Goal: Register for event/course

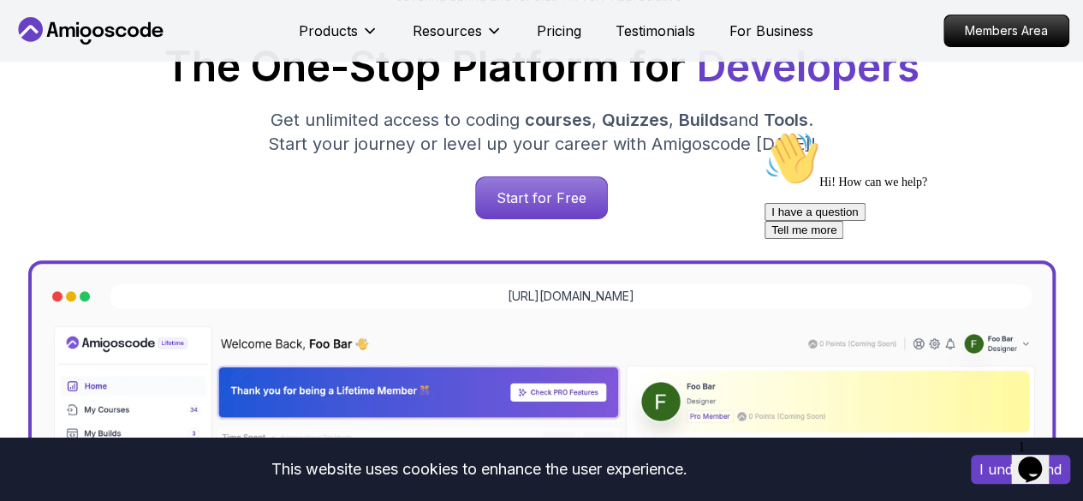
scroll to position [291, 0]
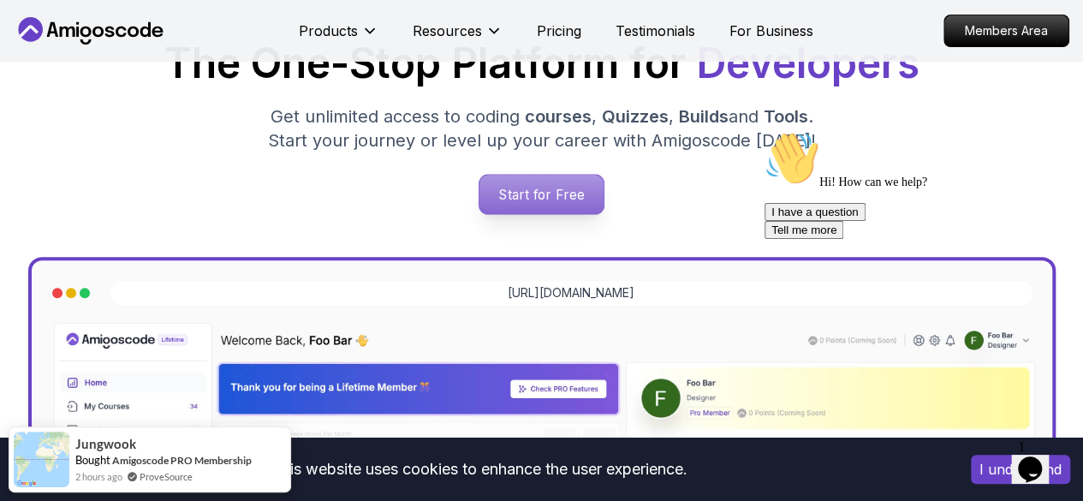
click at [580, 194] on p "Start for Free" at bounding box center [541, 194] width 124 height 39
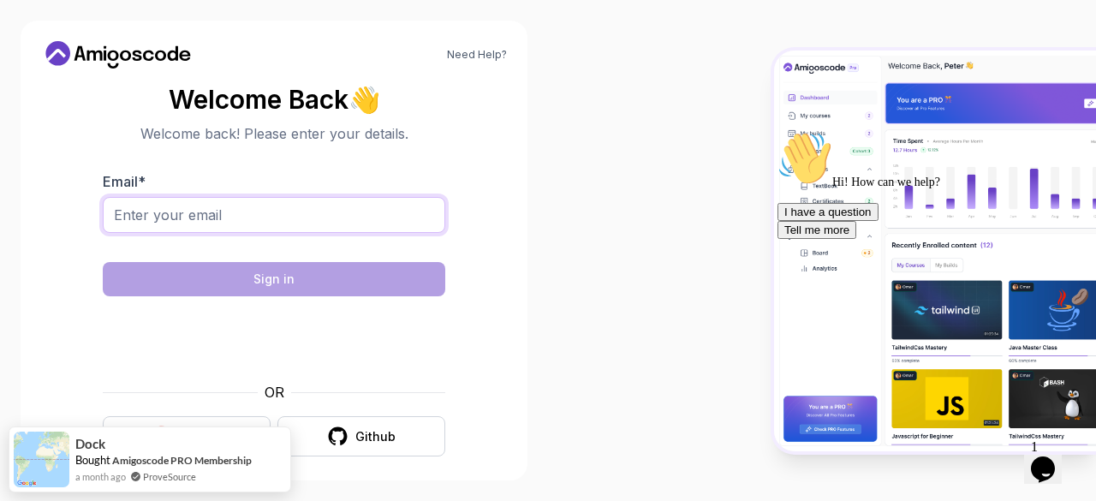
click at [210, 206] on input "Email *" at bounding box center [274, 215] width 342 height 36
type input "shaharbanhussain@gmail.com"
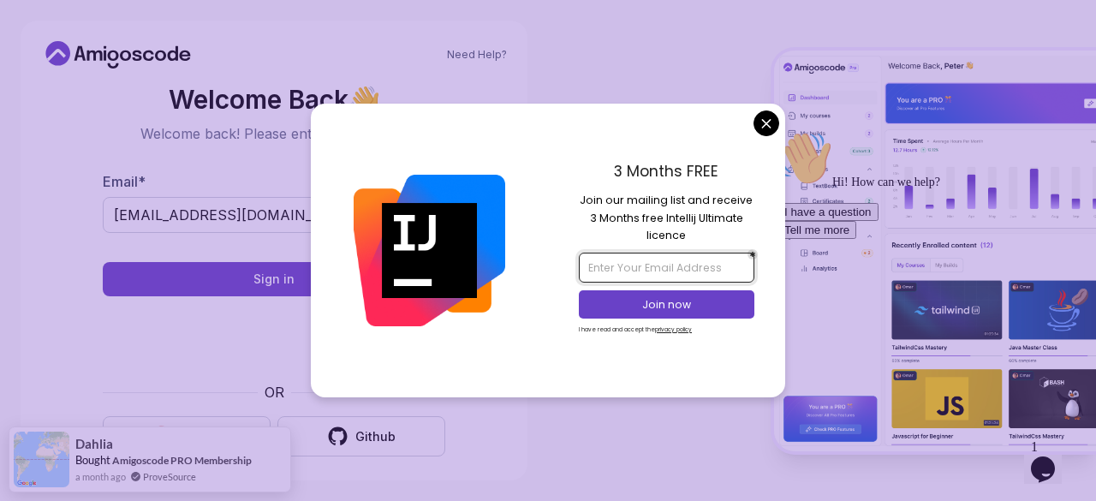
click at [658, 268] on input "email" at bounding box center [666, 267] width 175 height 29
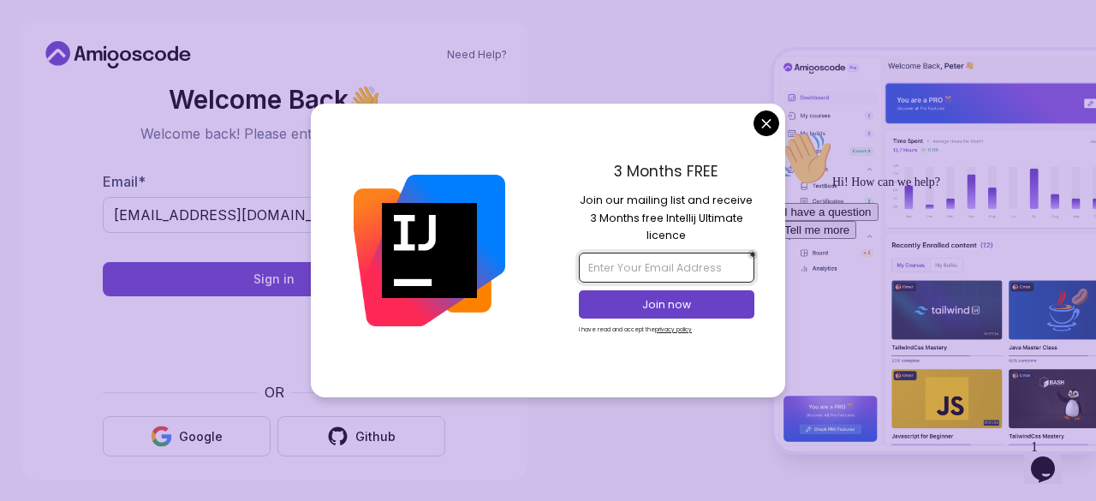
type input "shaharbanhussain@gmail.com"
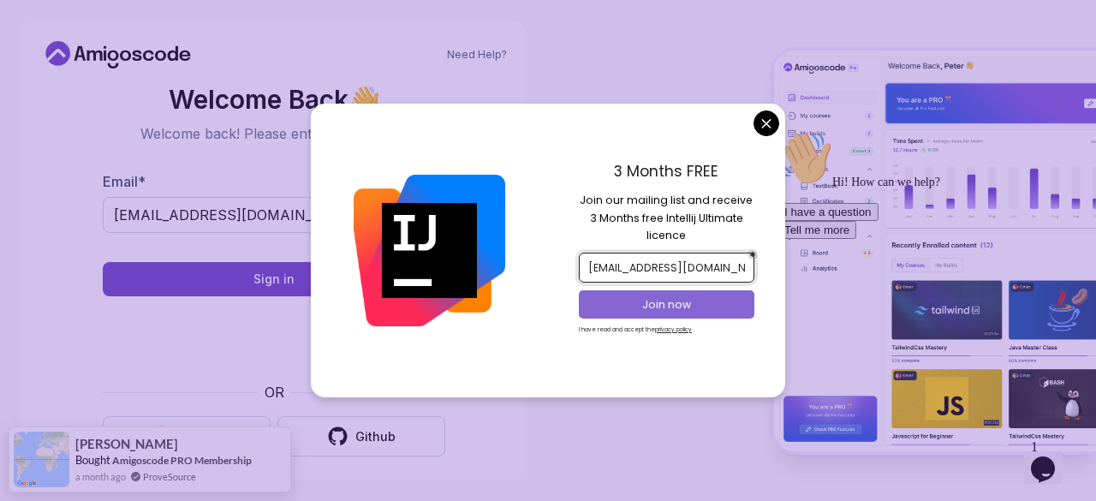
click at [661, 299] on p "Join now" at bounding box center [667, 304] width 142 height 15
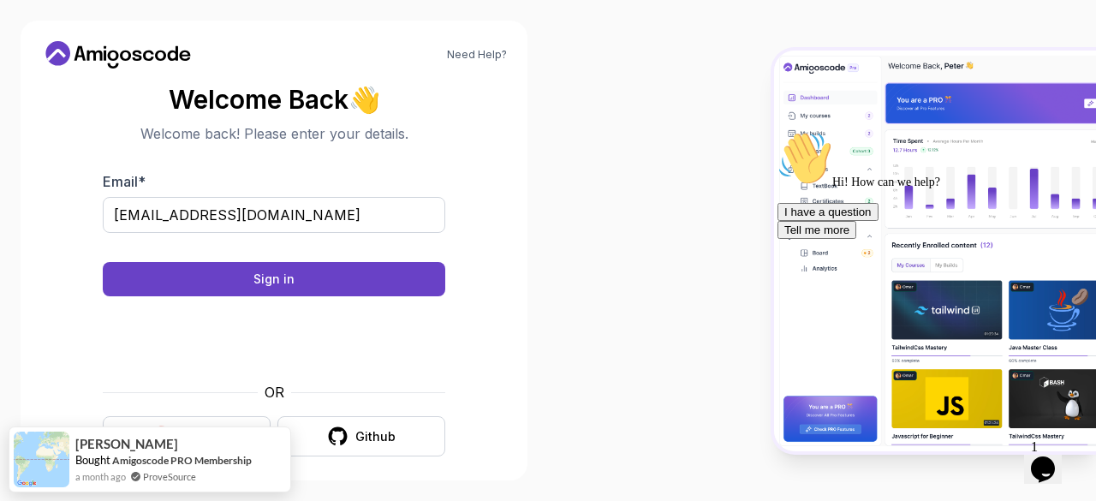
click at [664, 54] on body "Need Help? Welcome Back 👋 Welcome back! Please enter your details. Email * shah…" at bounding box center [548, 250] width 1096 height 501
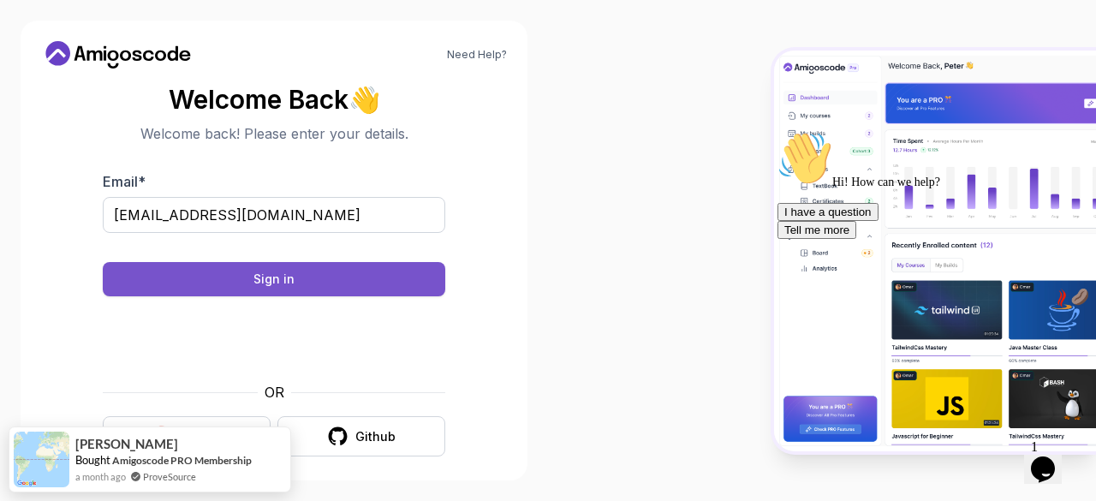
click at [285, 283] on div "Sign in" at bounding box center [273, 279] width 41 height 17
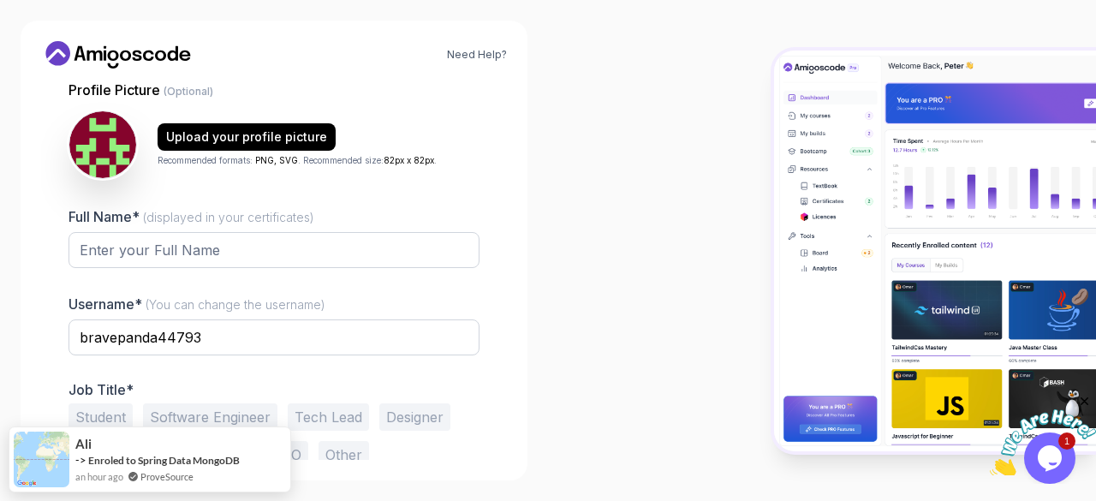
scroll to position [171, 0]
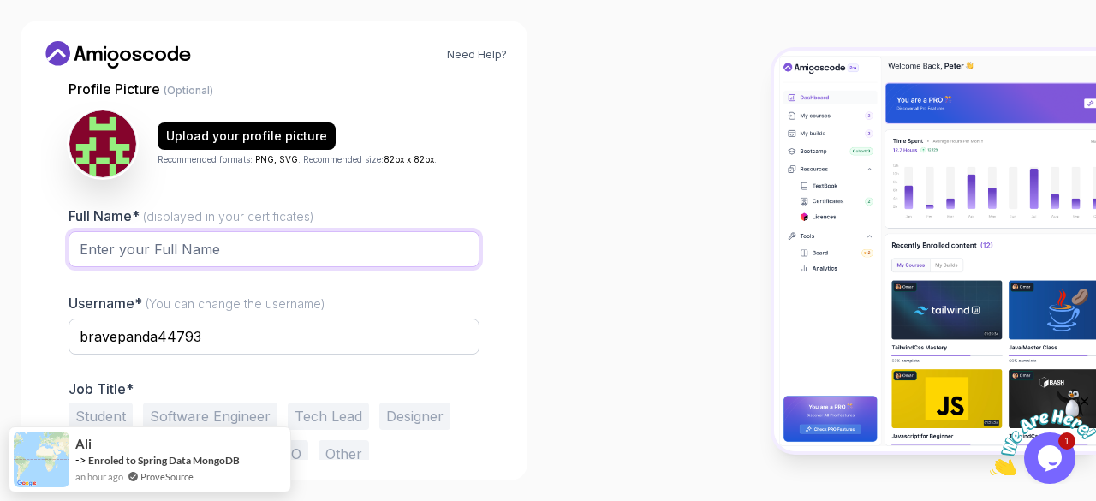
click at [132, 239] on input "Full Name* (displayed in your certificates)" at bounding box center [273, 249] width 411 height 36
type input "Shaharban Hussain"
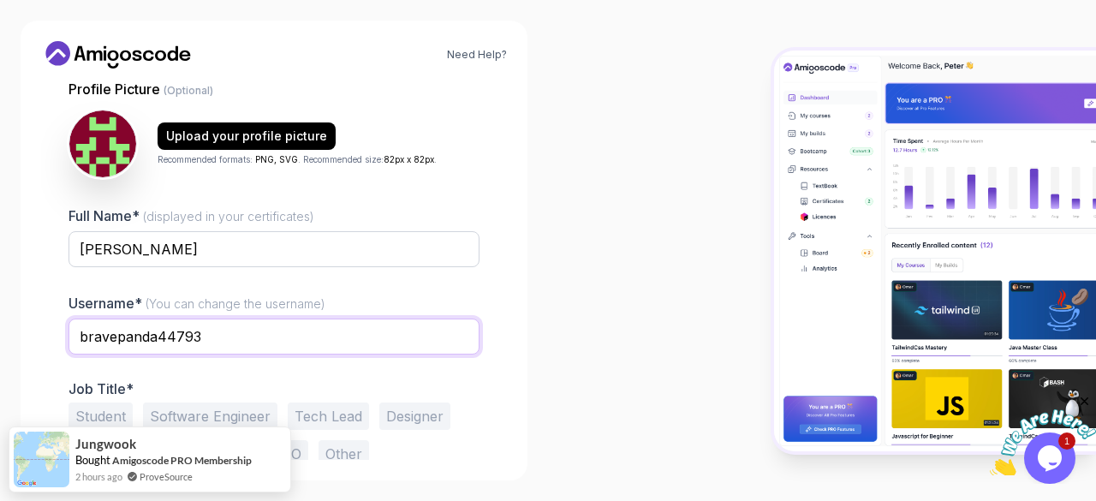
drag, startPoint x: 209, startPoint y: 330, endPoint x: 3, endPoint y: 304, distance: 207.2
click at [3, 304] on div "Need Help? 1 Set Up Your Profile 1 Set Up Your Profile 2 Let's Get to Know You …" at bounding box center [274, 250] width 548 height 501
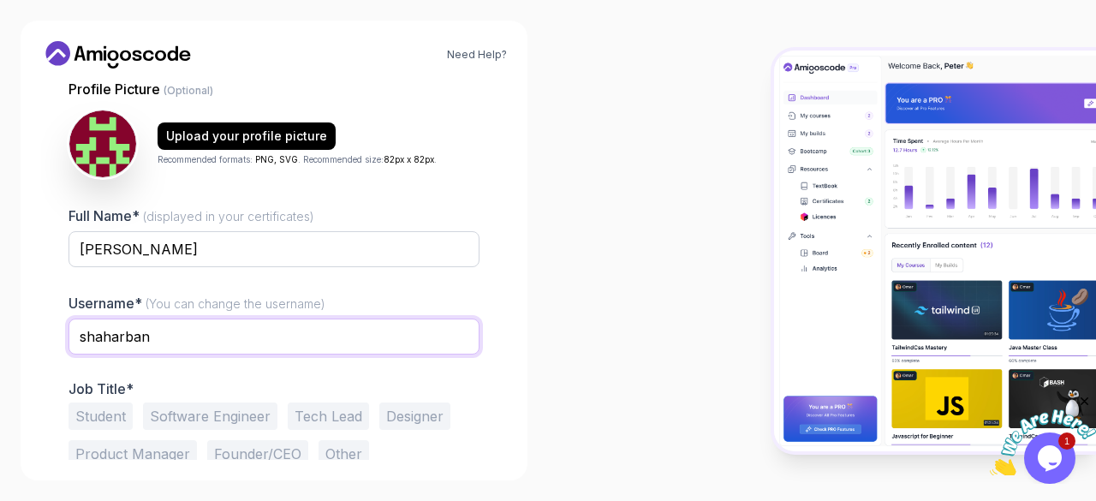
scroll to position [211, 0]
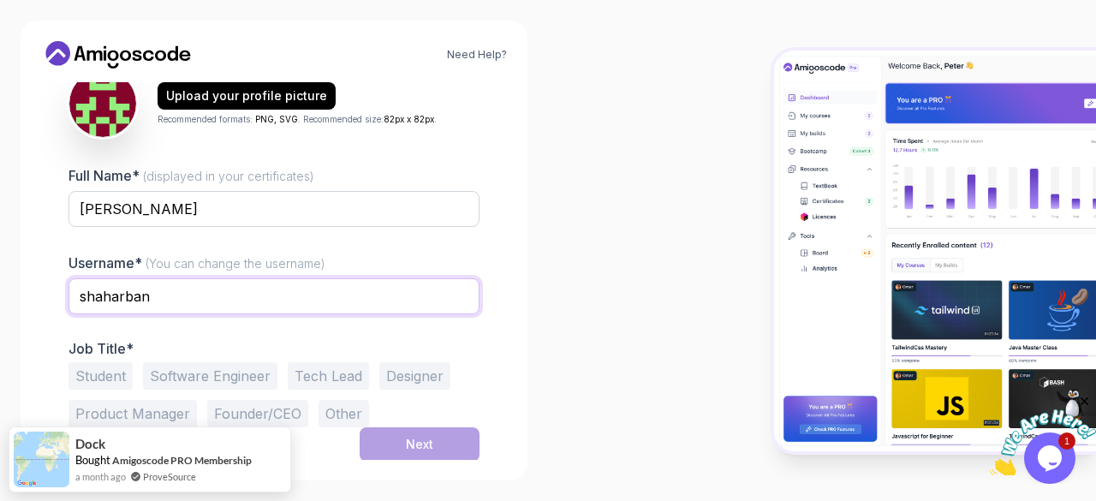
type input "shaharban"
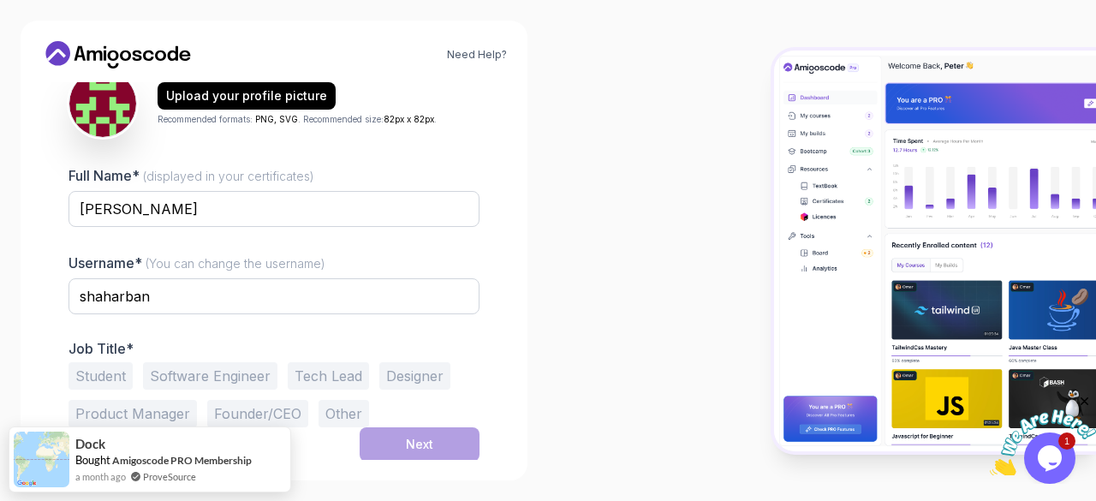
click at [574, 384] on div at bounding box center [822, 250] width 548 height 501
click at [239, 366] on button "Software Engineer" at bounding box center [210, 375] width 134 height 27
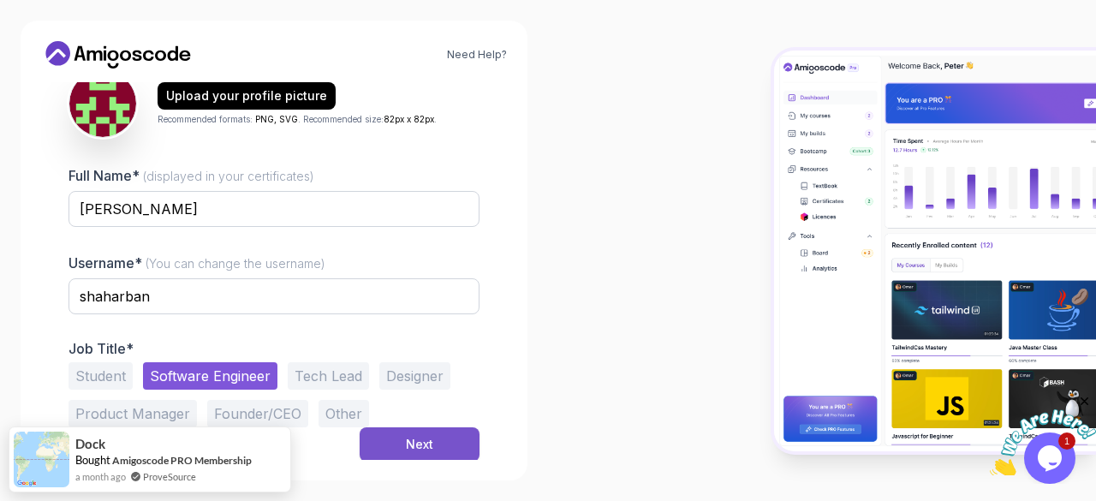
click at [438, 451] on button "Next" at bounding box center [420, 444] width 120 height 34
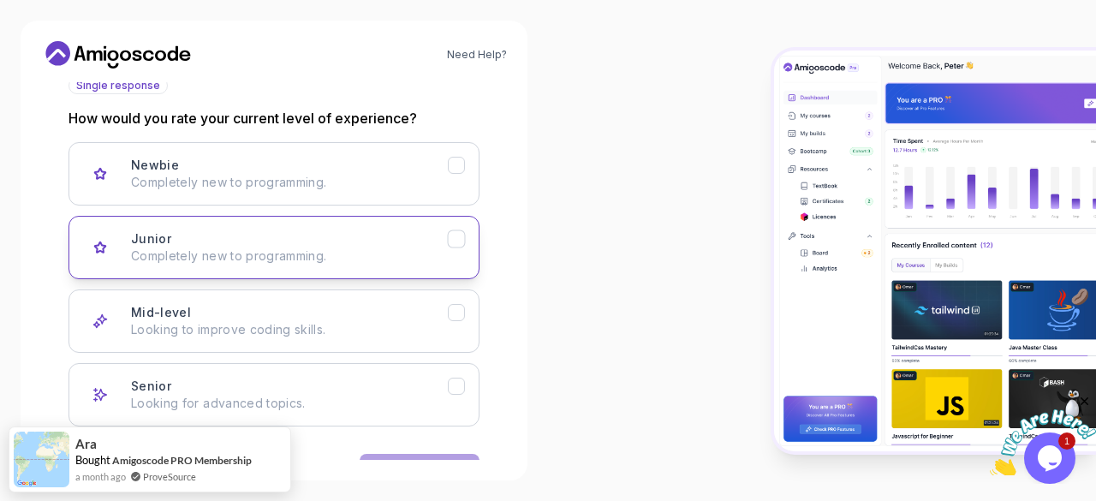
click at [467, 239] on button "Junior Completely new to programming." at bounding box center [273, 247] width 411 height 63
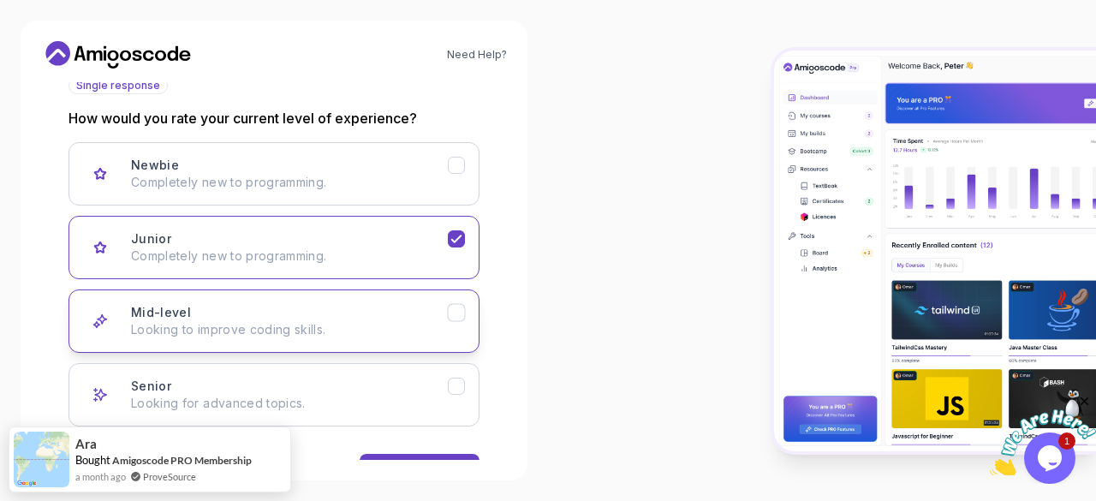
click at [461, 301] on button "Mid-level Looking to improve coding skills." at bounding box center [273, 320] width 411 height 63
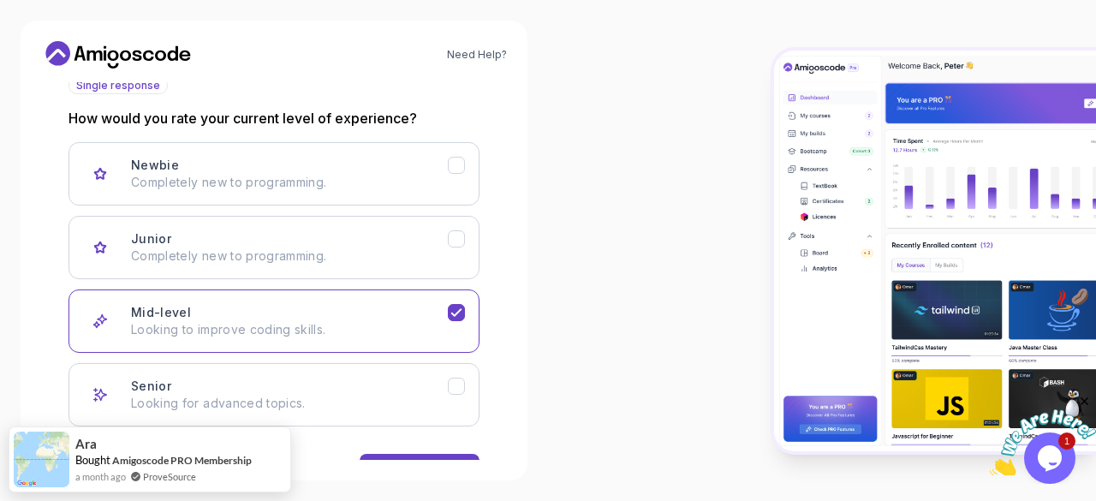
scroll to position [265, 0]
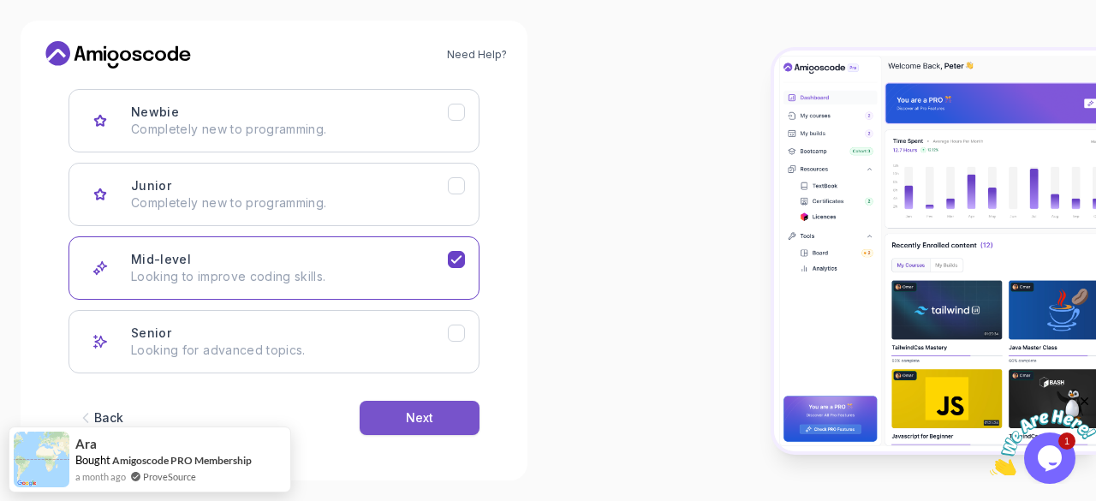
click at [432, 409] on div "Next" at bounding box center [419, 417] width 27 height 17
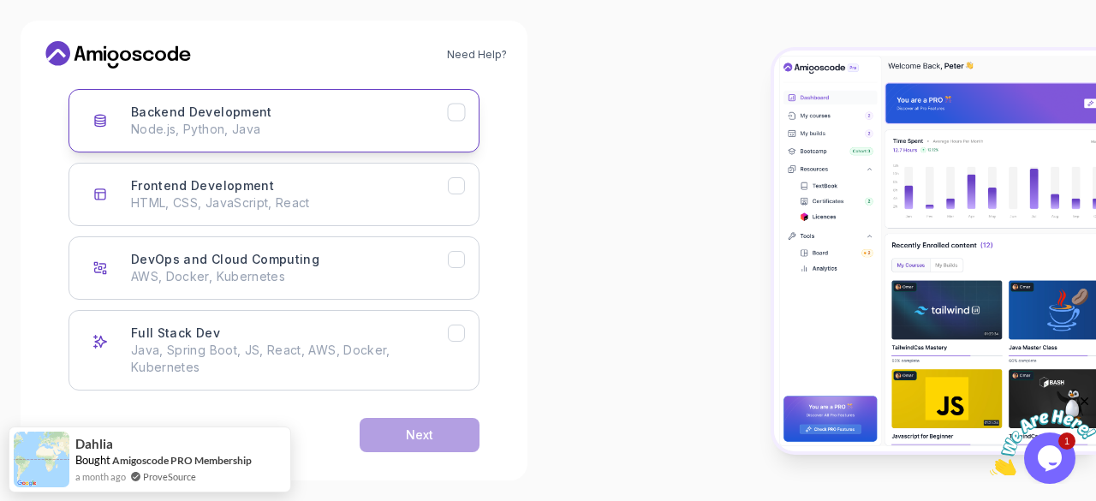
click at [454, 118] on icon "Backend Development" at bounding box center [457, 112] width 16 height 16
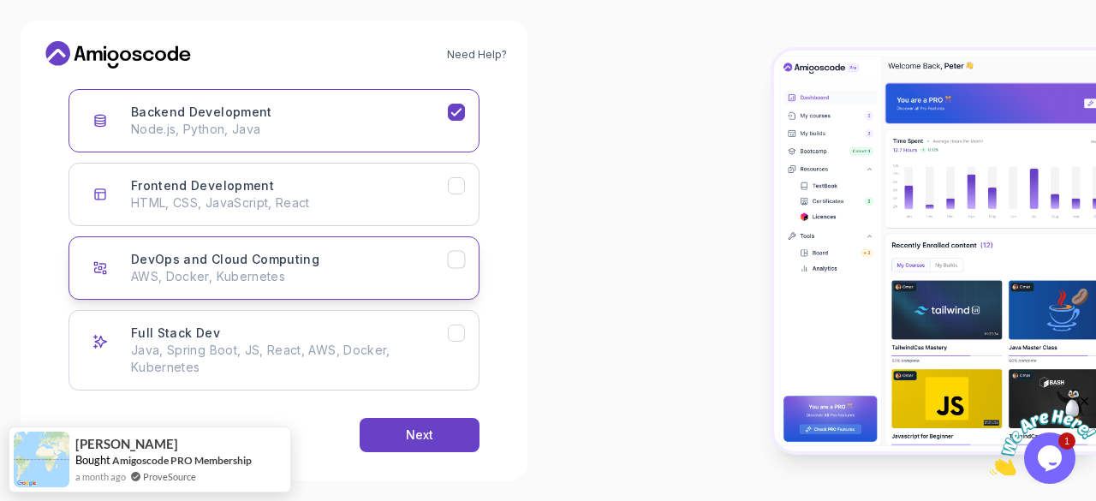
click at [454, 256] on icon "DevOps and Cloud Computing" at bounding box center [457, 260] width 16 height 16
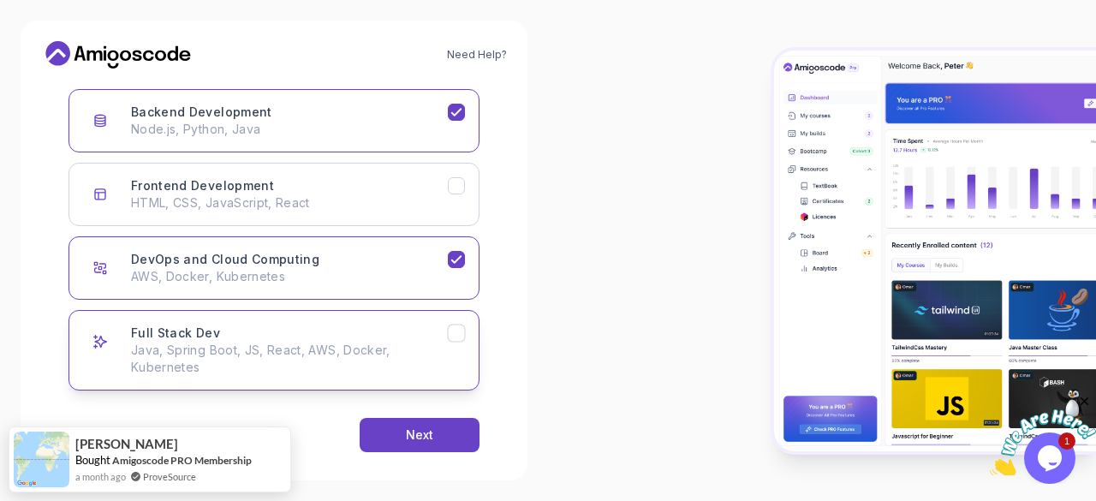
click at [455, 337] on icon "Full Stack Dev" at bounding box center [457, 333] width 16 height 16
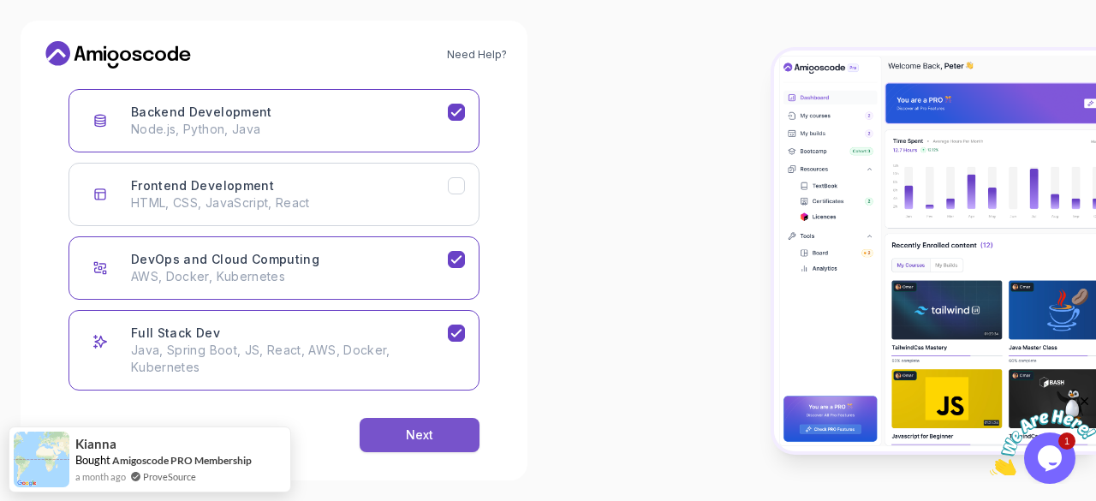
click at [432, 436] on div "Next" at bounding box center [419, 434] width 27 height 17
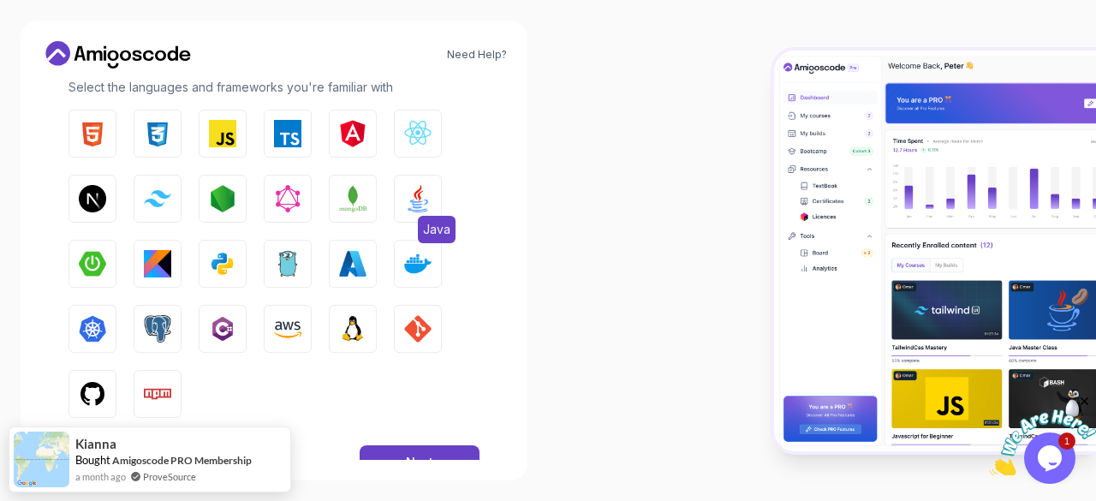
click at [428, 205] on img "button" at bounding box center [417, 198] width 27 height 27
click at [416, 202] on img "button" at bounding box center [417, 198] width 27 height 27
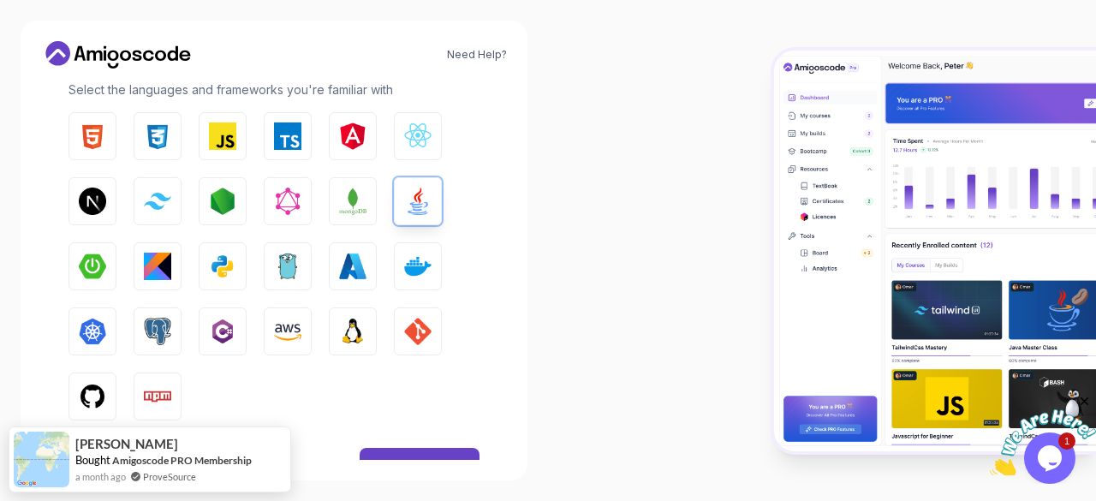
scroll to position [290, 0]
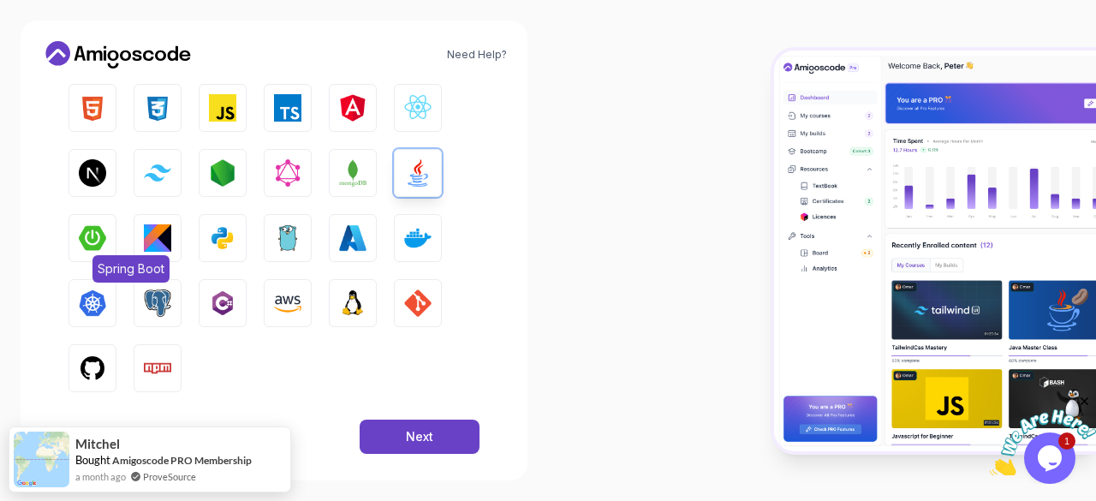
click at [99, 246] on img "button" at bounding box center [92, 237] width 27 height 27
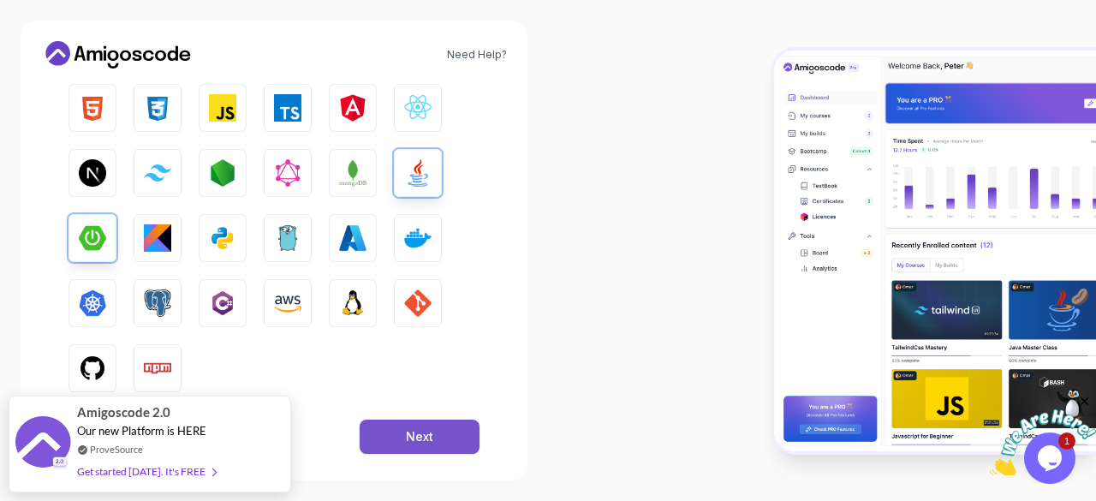
click at [432, 443] on div "Next" at bounding box center [419, 436] width 27 height 17
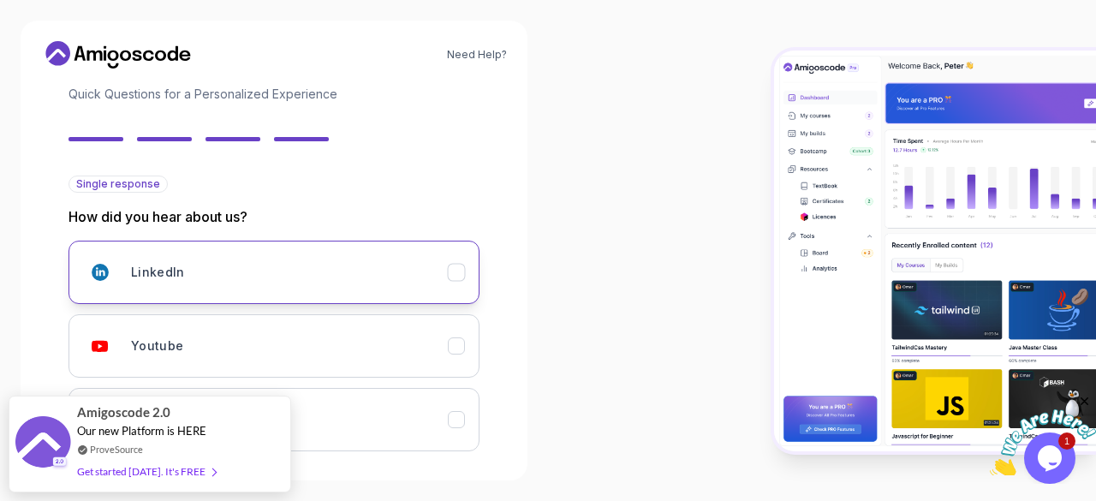
scroll to position [263, 0]
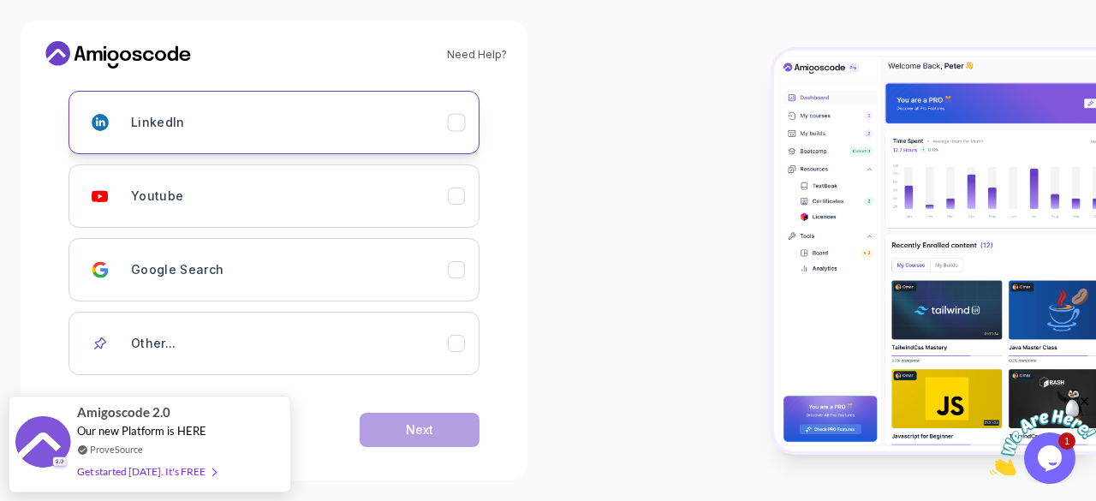
click at [469, 124] on button "LinkedIn" at bounding box center [273, 122] width 411 height 63
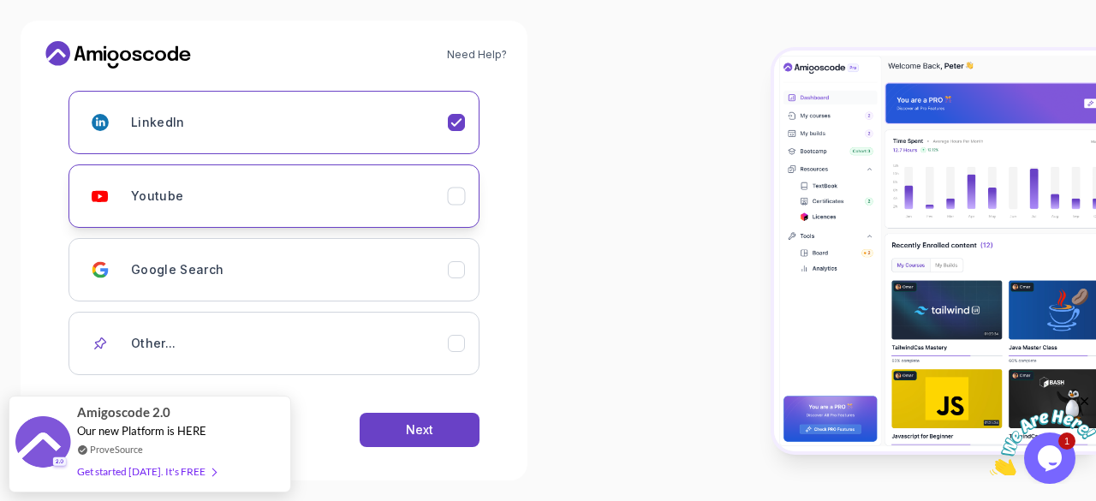
click at [462, 189] on icon "Youtube" at bounding box center [457, 196] width 16 height 16
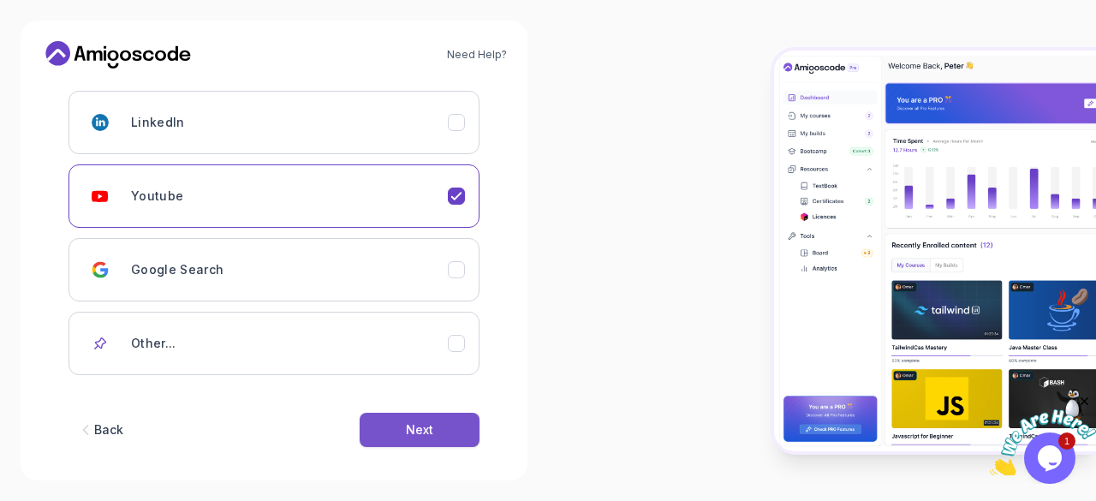
click at [417, 425] on div "Next" at bounding box center [419, 429] width 27 height 17
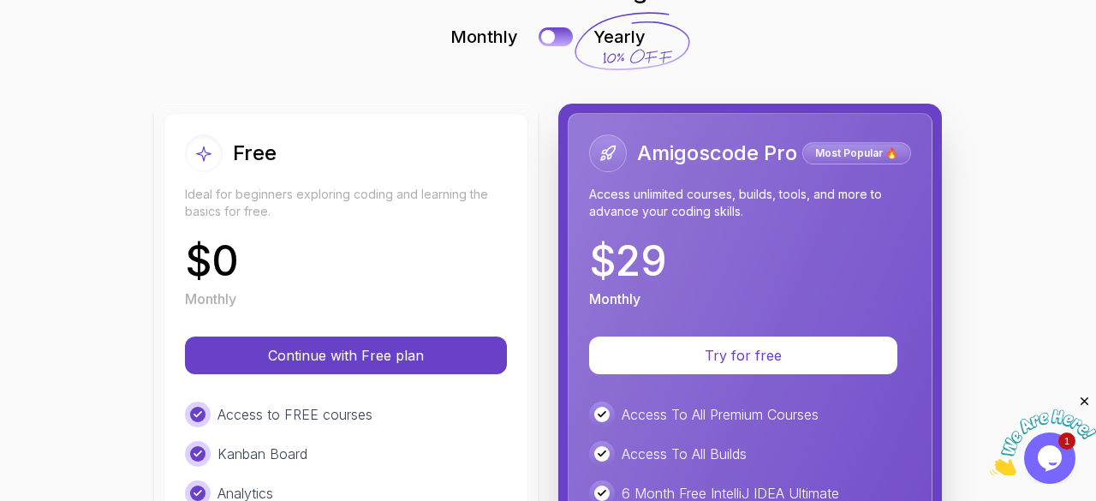
scroll to position [98, 0]
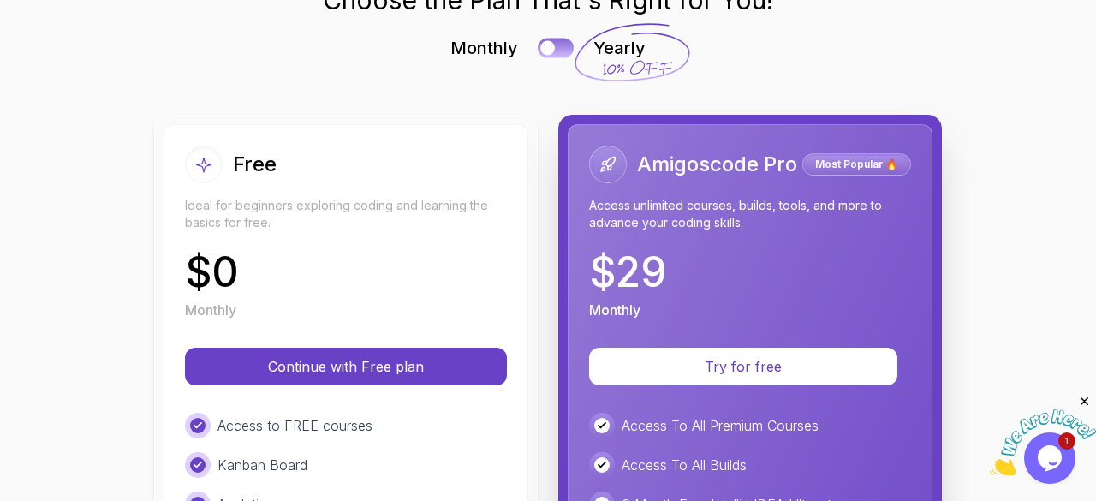
click at [563, 39] on button at bounding box center [556, 48] width 36 height 20
click at [541, 45] on button at bounding box center [556, 48] width 36 height 20
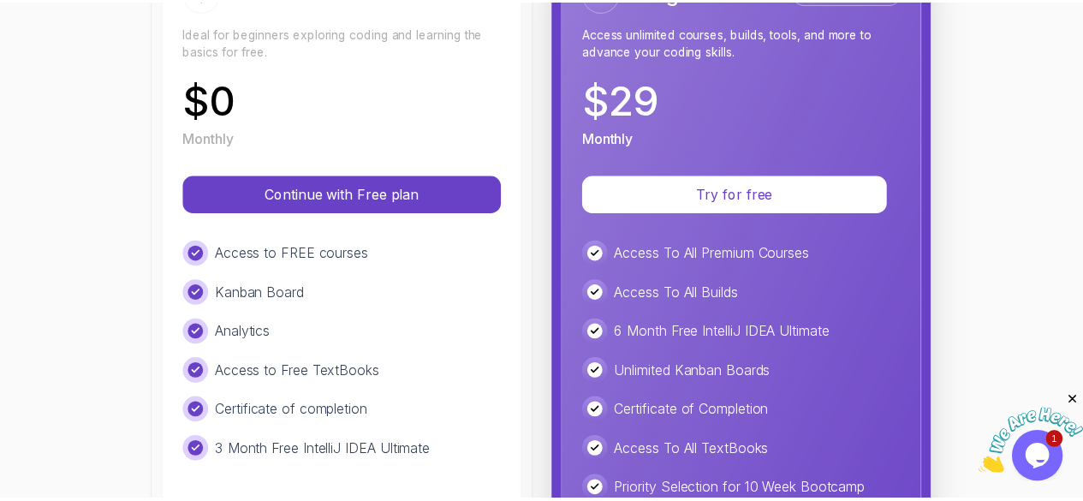
scroll to position [271, 0]
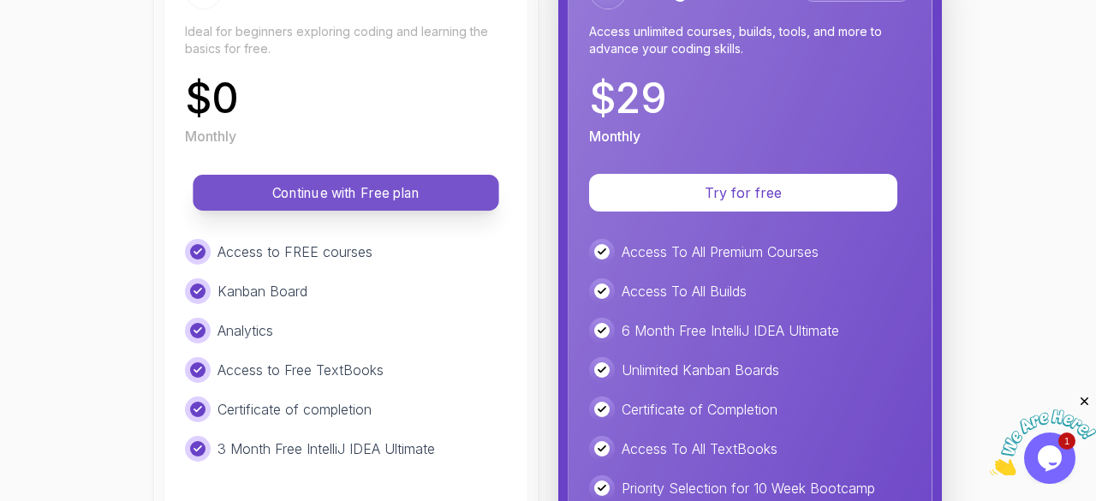
click at [332, 189] on p "Continue with Free plan" at bounding box center [345, 193] width 267 height 20
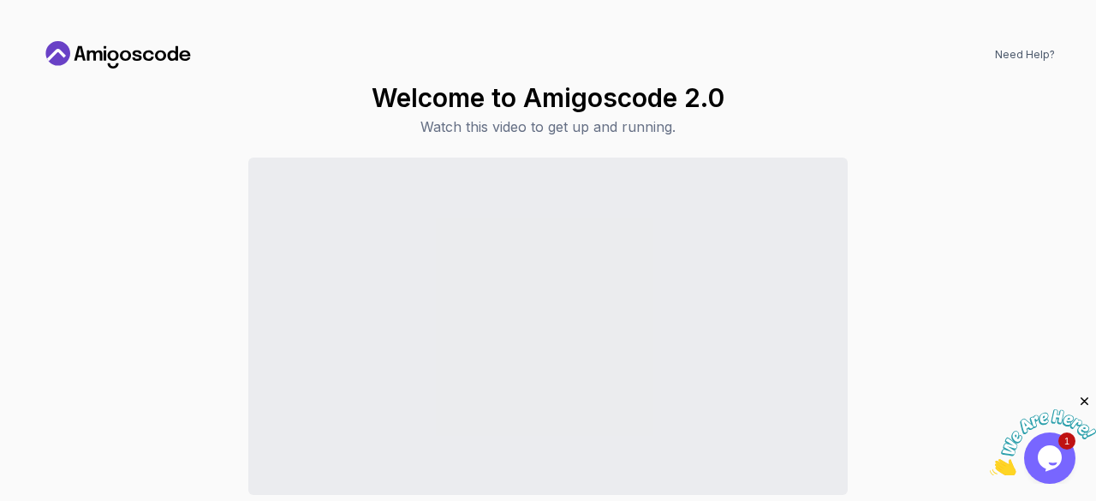
click at [945, 265] on div "Continue to Dashboard" at bounding box center [548, 361] width 1014 height 406
click at [1091, 396] on icon "Close" at bounding box center [1084, 401] width 15 height 15
click at [1048, 466] on icon "$i18n('chat', 'chat_widget')" at bounding box center [1050, 458] width 24 height 26
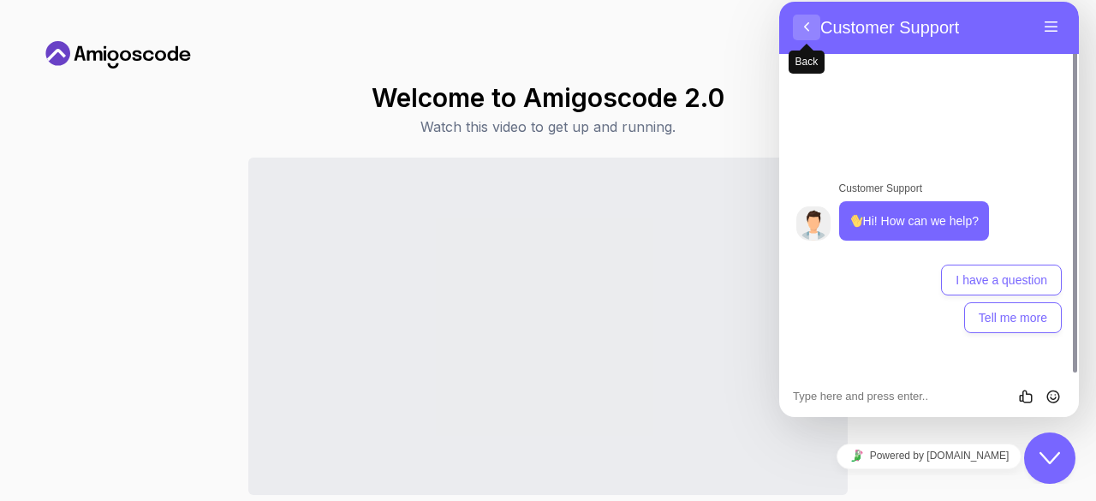
click at [808, 33] on button "Back" at bounding box center [806, 28] width 27 height 26
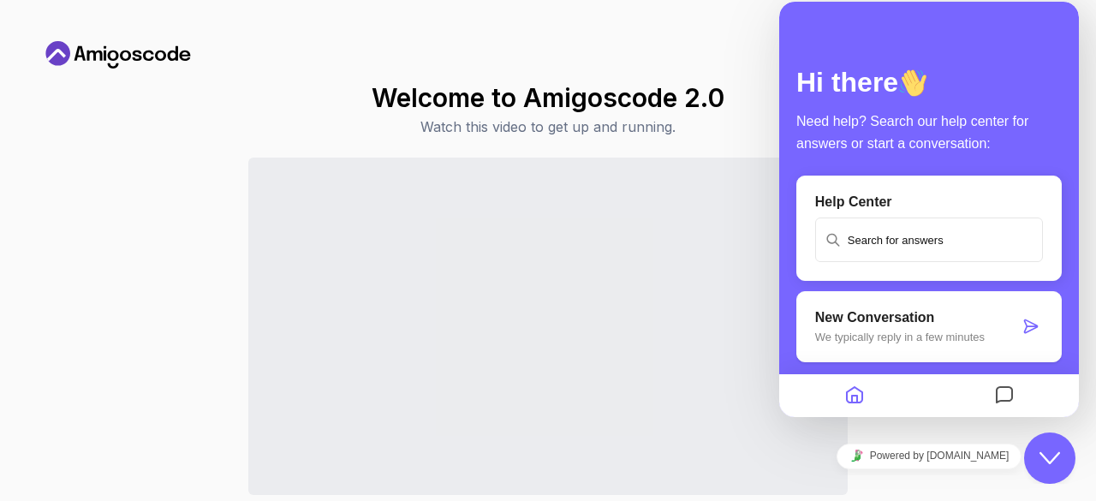
click at [255, 29] on div "Need Help? Welcome to Amigoscode 2.0 Watch this video to get up and running. Co…" at bounding box center [548, 251] width 1055 height 460
click at [86, 55] on icon at bounding box center [118, 54] width 154 height 27
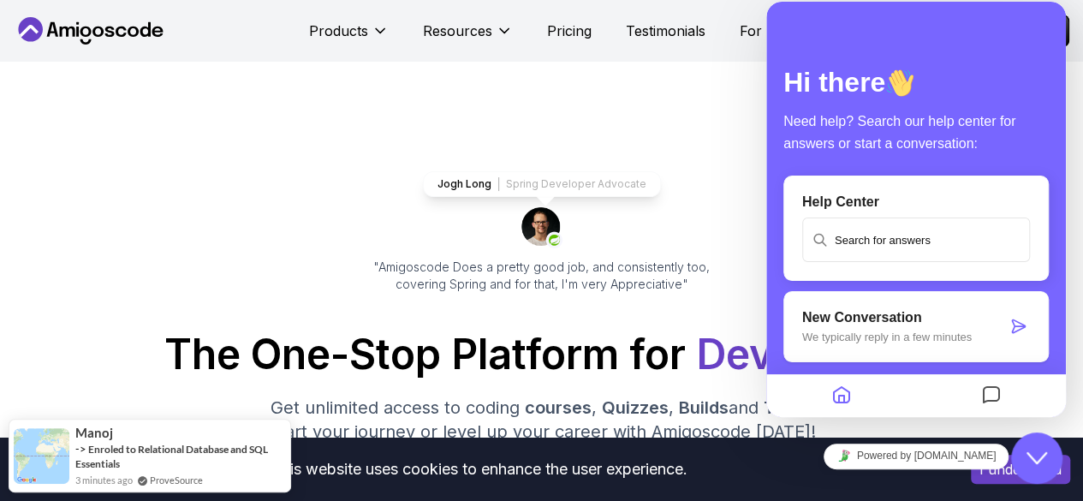
click at [837, 399] on icon "Home" at bounding box center [841, 395] width 21 height 33
click at [989, 397] on icon "Messages" at bounding box center [991, 395] width 21 height 33
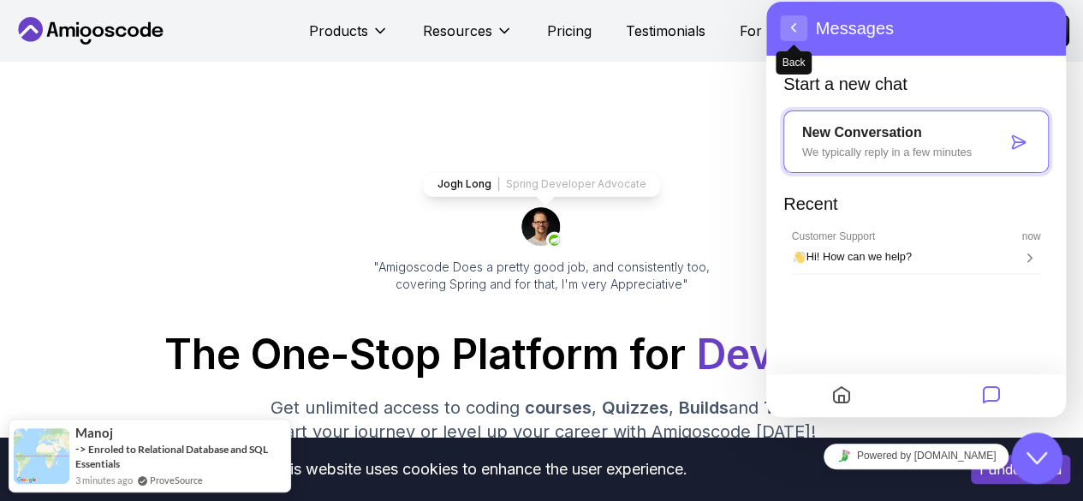
click at [788, 31] on button "Back" at bounding box center [793, 28] width 27 height 26
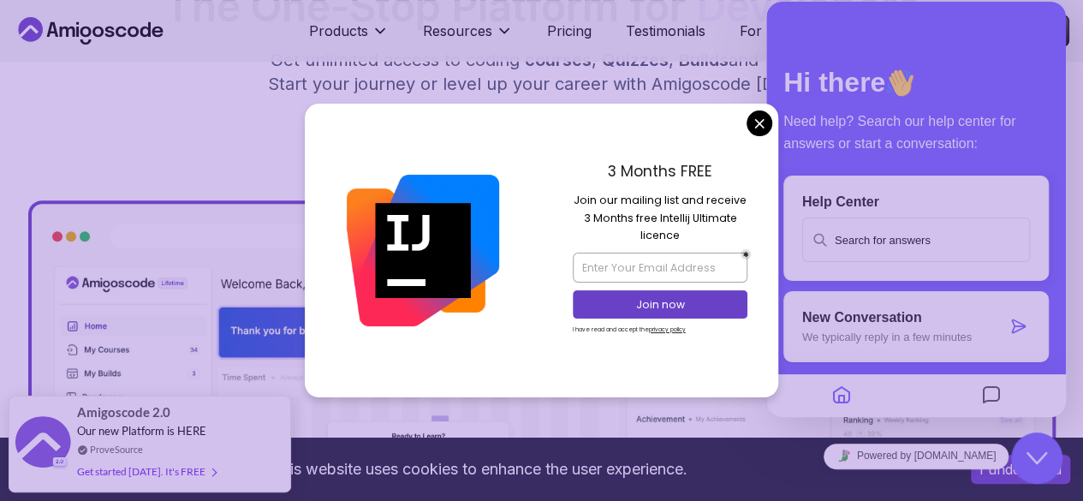
scroll to position [355, 0]
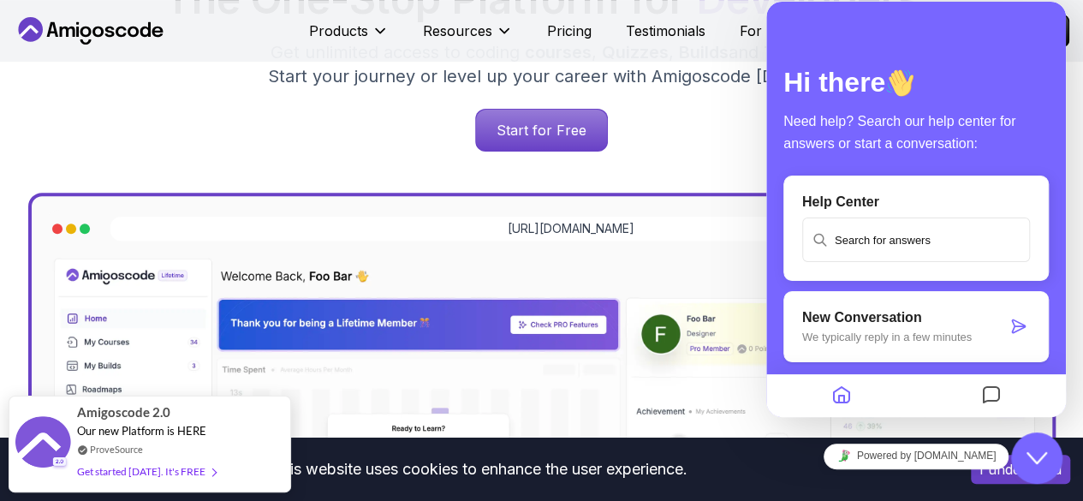
scroll to position [0, 0]
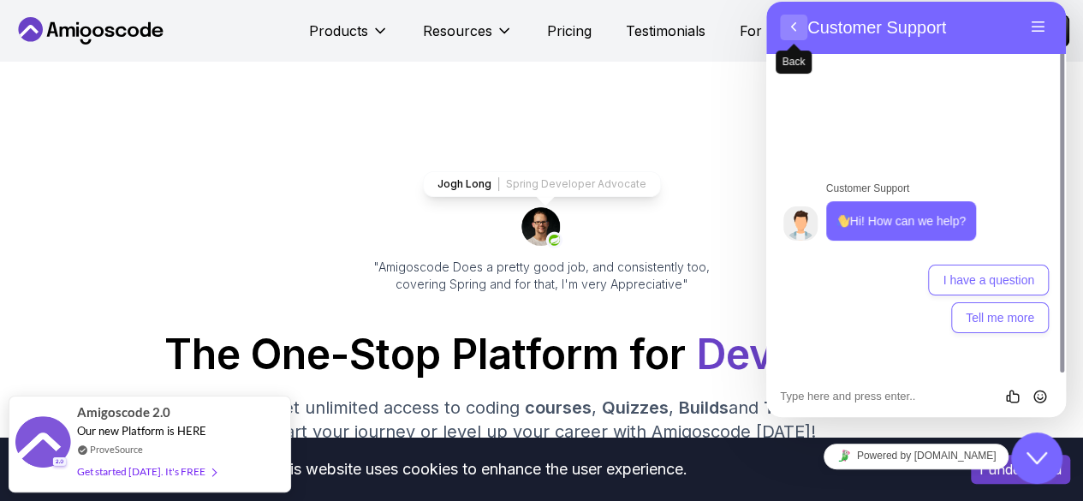
click at [794, 27] on button "Back" at bounding box center [793, 28] width 27 height 26
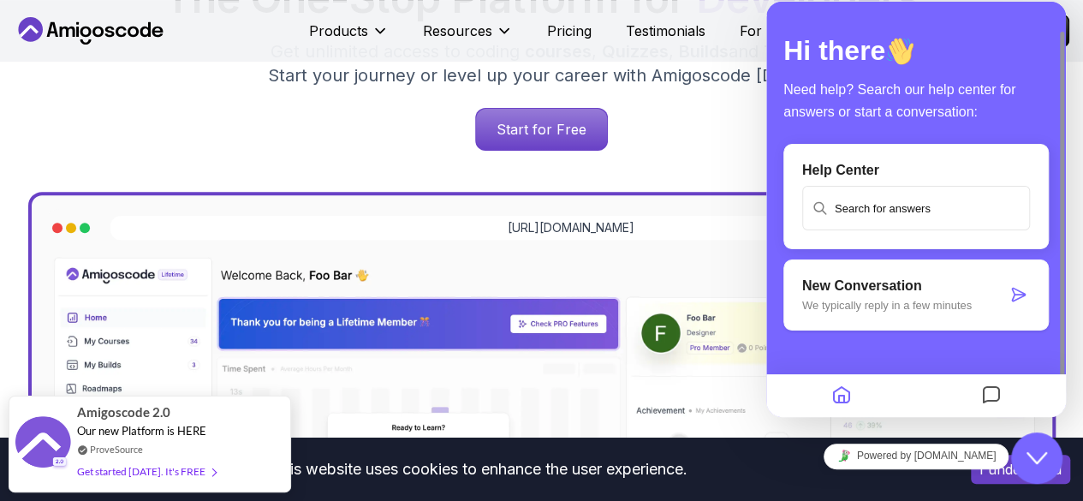
scroll to position [357, 0]
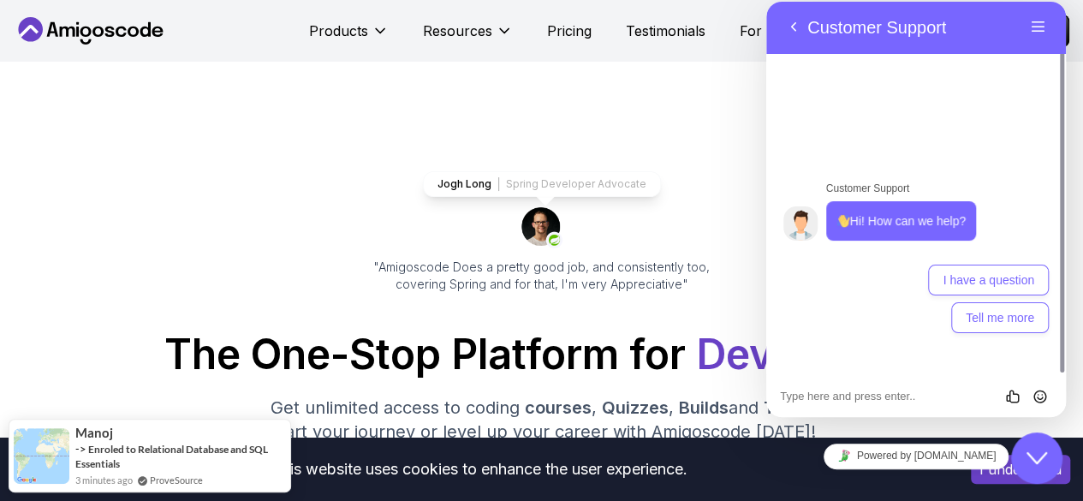
click at [1042, 9] on div "Back Customer Support Menu" at bounding box center [916, 27] width 300 height 53
click at [1039, 28] on button "Menu" at bounding box center [1038, 28] width 27 height 26
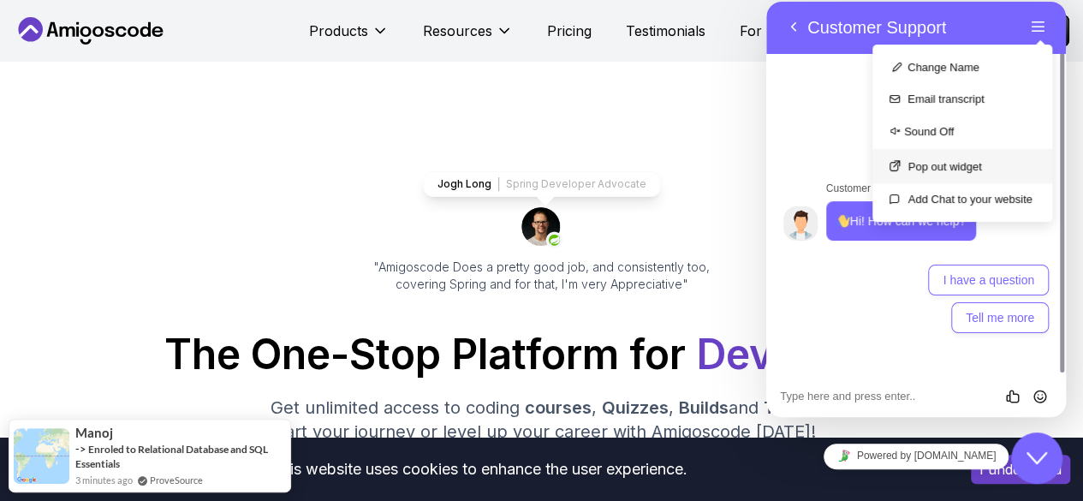
click at [956, 175] on button "Pop out widget" at bounding box center [962, 166] width 180 height 34
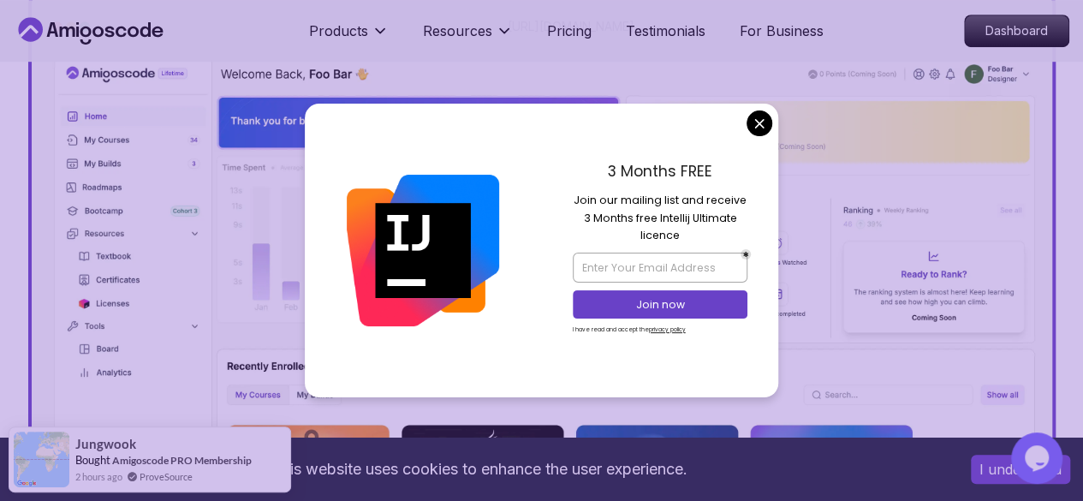
scroll to position [557, 0]
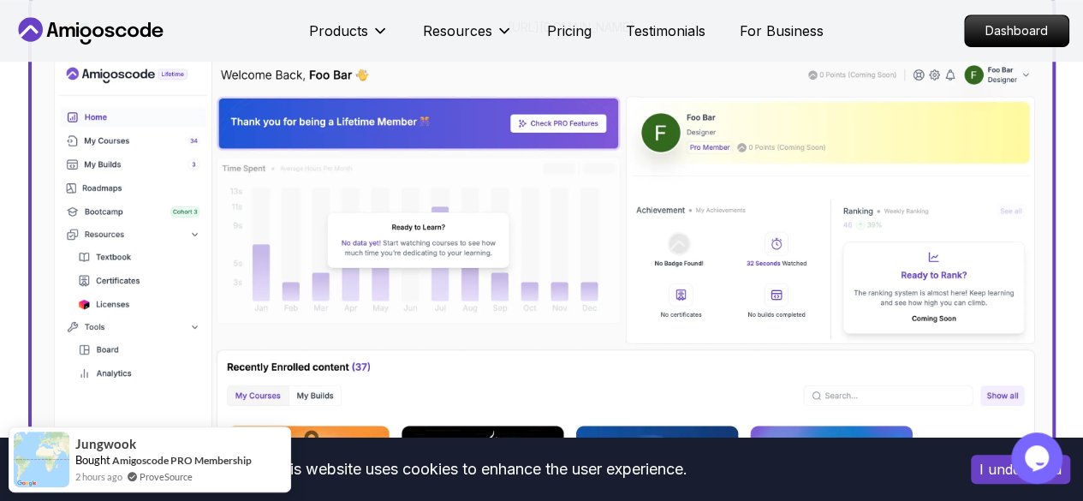
click at [1025, 39] on p "Dashboard" at bounding box center [1016, 30] width 98 height 29
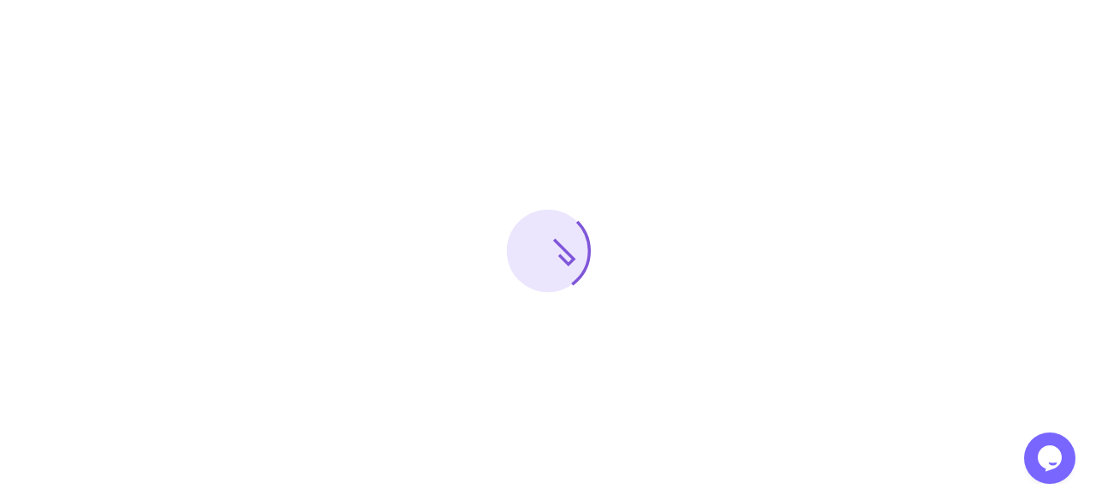
click at [1022, 39] on div at bounding box center [548, 250] width 1096 height 501
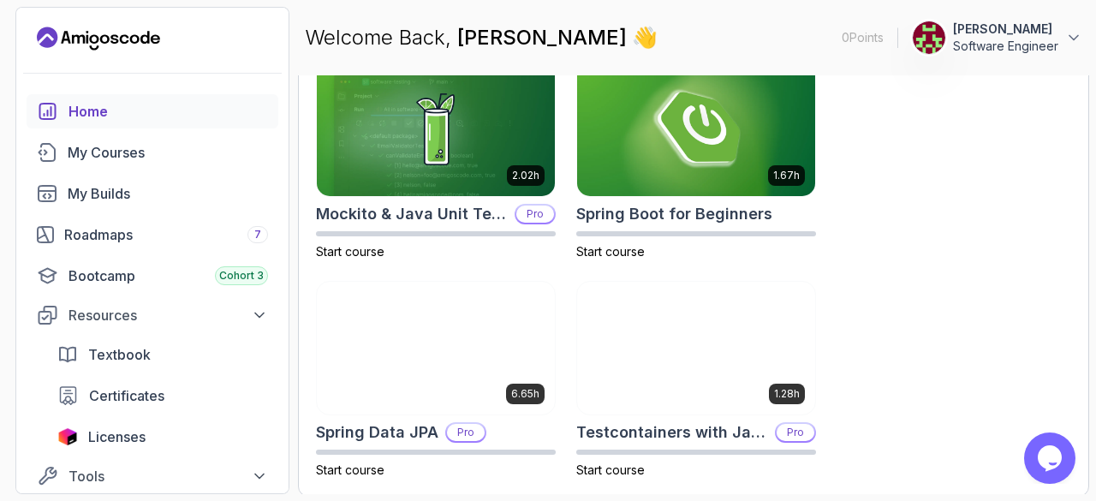
scroll to position [995, 0]
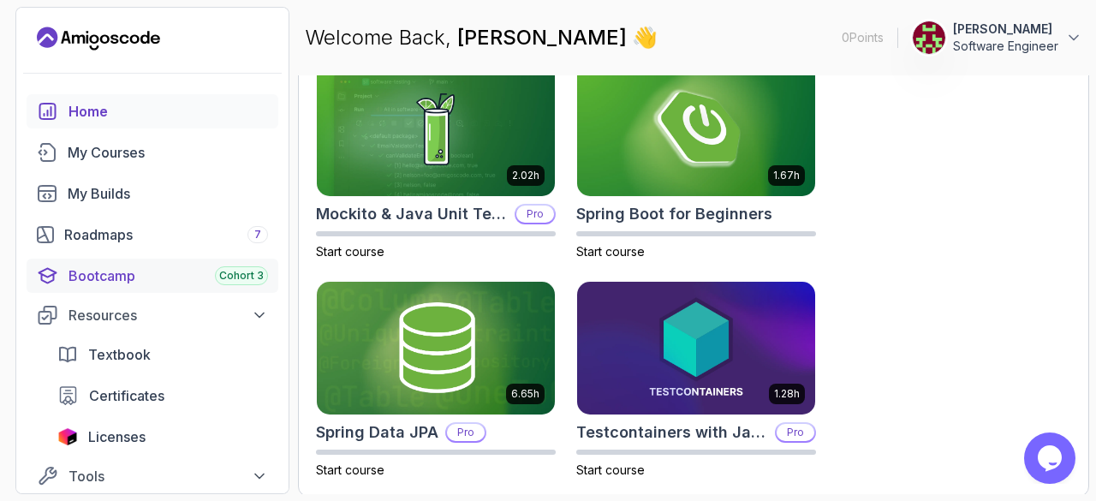
click at [144, 283] on div "Bootcamp Cohort 3" at bounding box center [167, 275] width 199 height 21
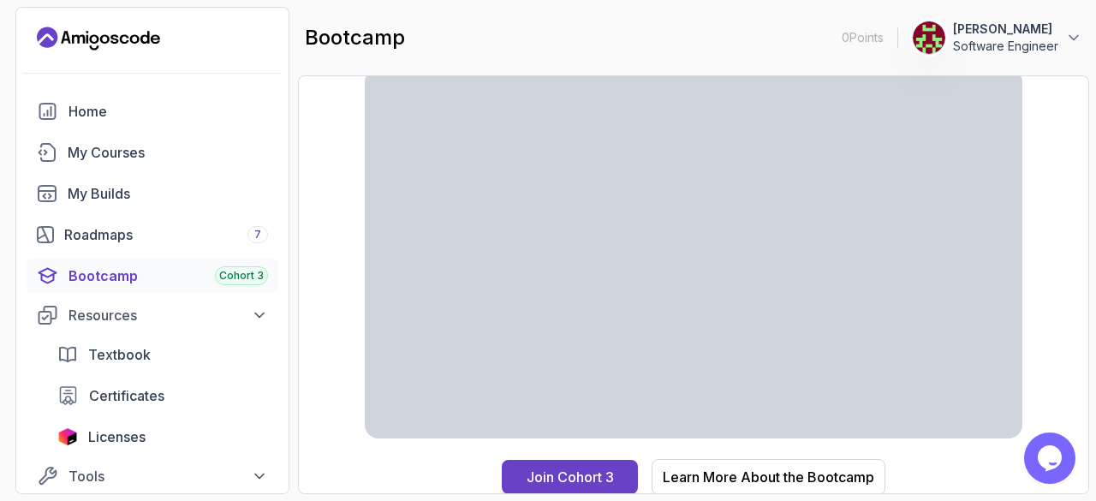
scroll to position [62, 0]
click at [128, 241] on div "Roadmaps 7" at bounding box center [166, 234] width 204 height 21
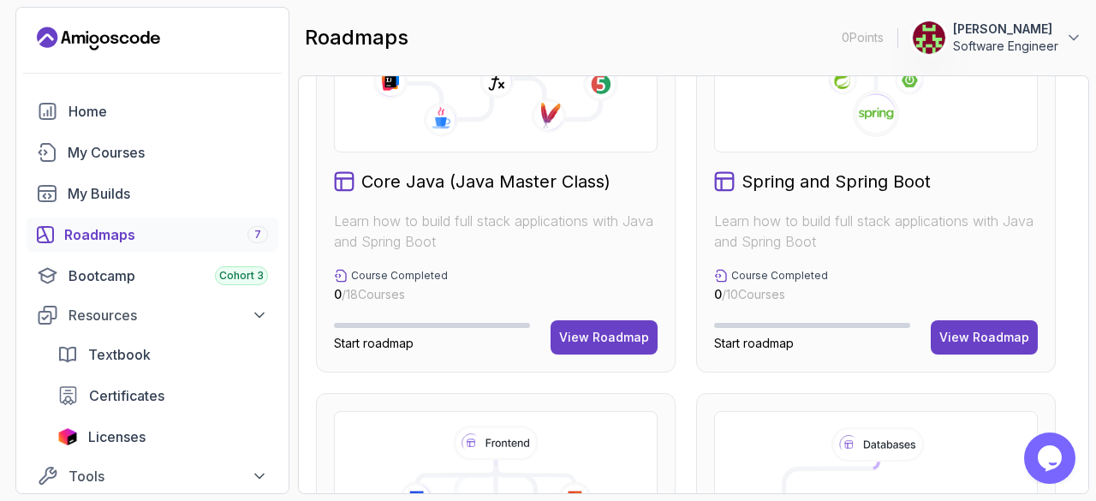
scroll to position [559, 0]
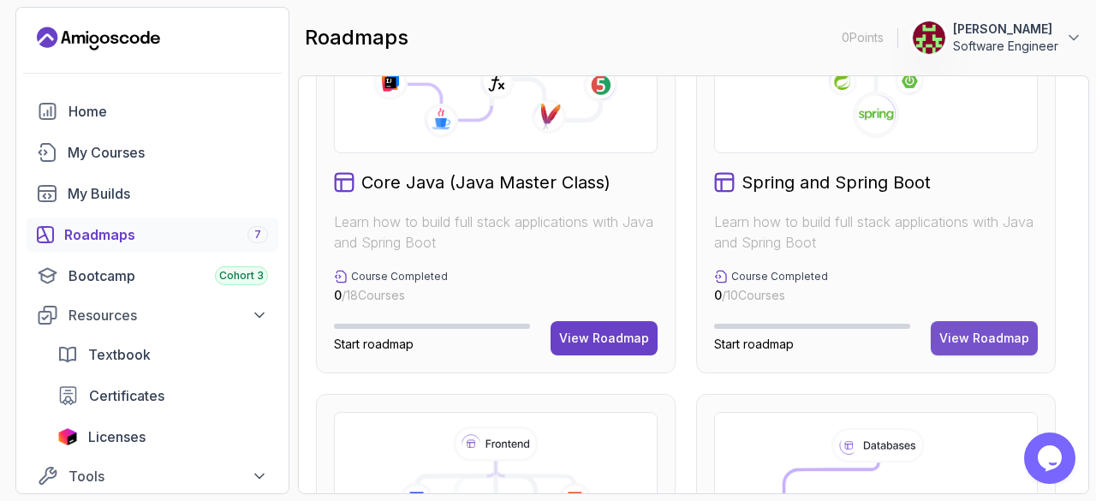
click at [976, 343] on div "View Roadmap" at bounding box center [984, 338] width 90 height 17
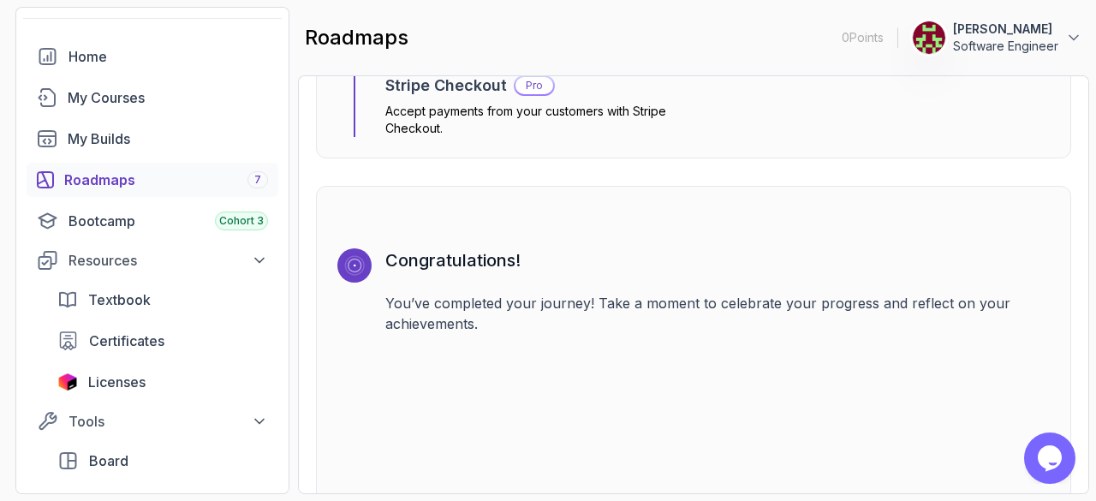
scroll to position [63, 0]
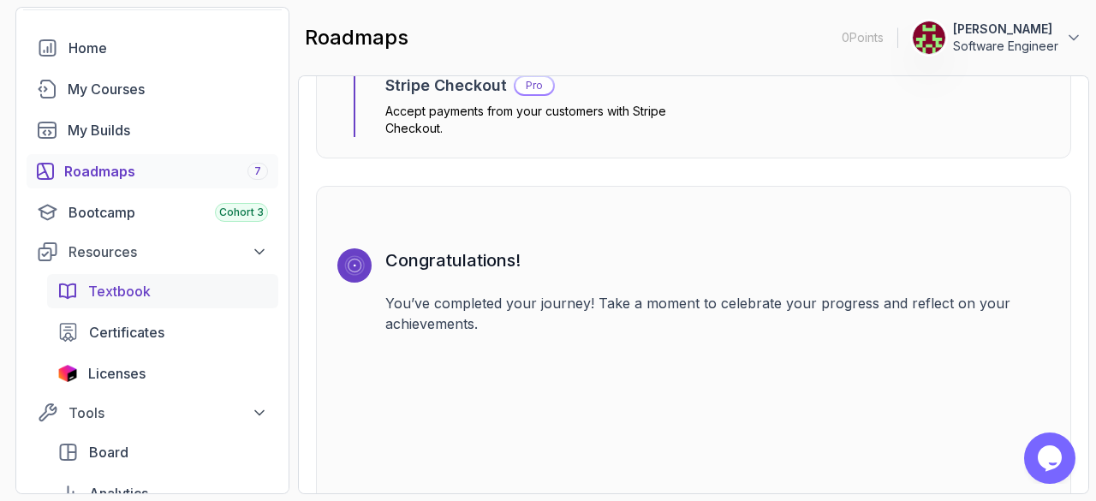
click at [168, 289] on div "Textbook" at bounding box center [178, 291] width 180 height 21
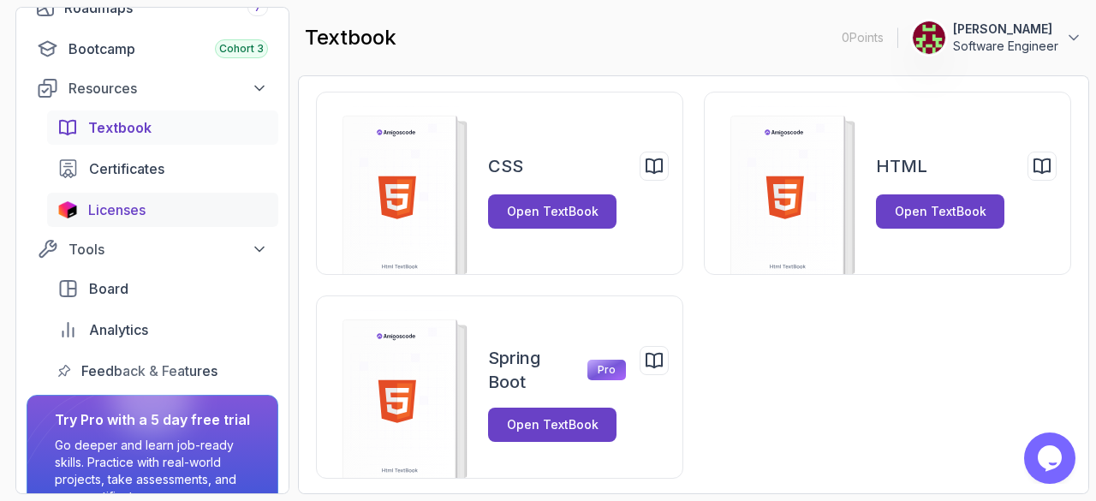
scroll to position [228, 0]
click at [260, 253] on icon at bounding box center [259, 248] width 17 height 17
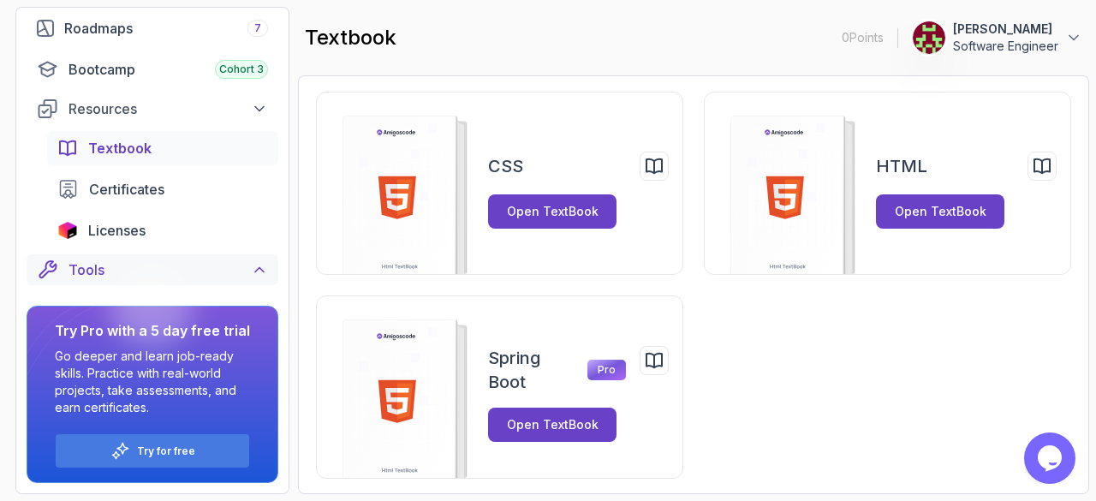
scroll to position [191, 0]
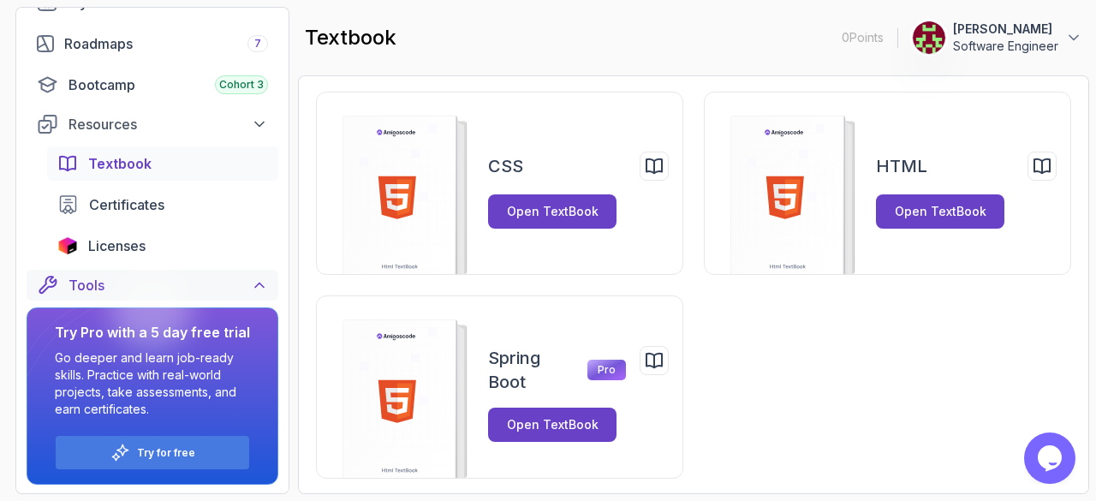
click at [260, 253] on div "Licenses" at bounding box center [178, 245] width 180 height 21
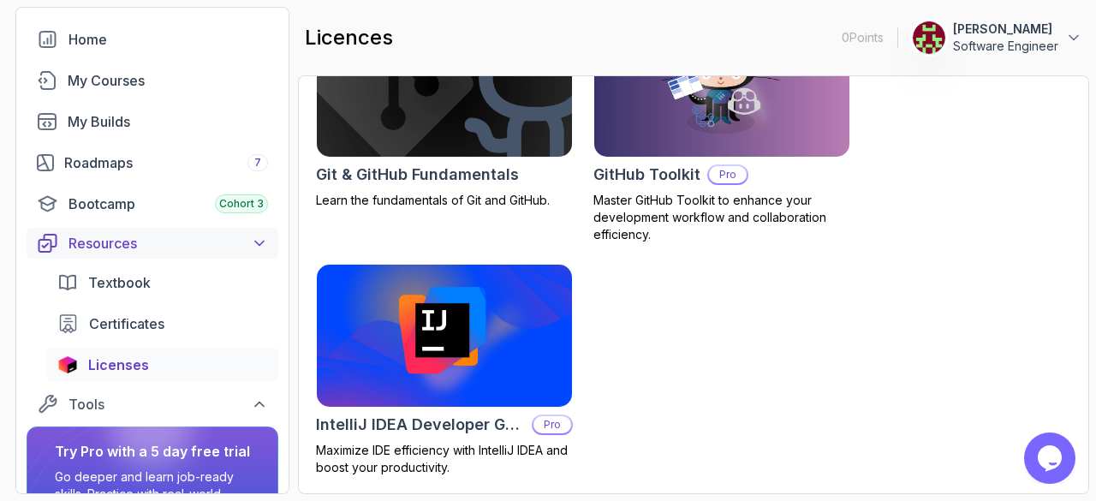
scroll to position [71, 0]
click at [144, 71] on div "My Courses" at bounding box center [168, 81] width 200 height 21
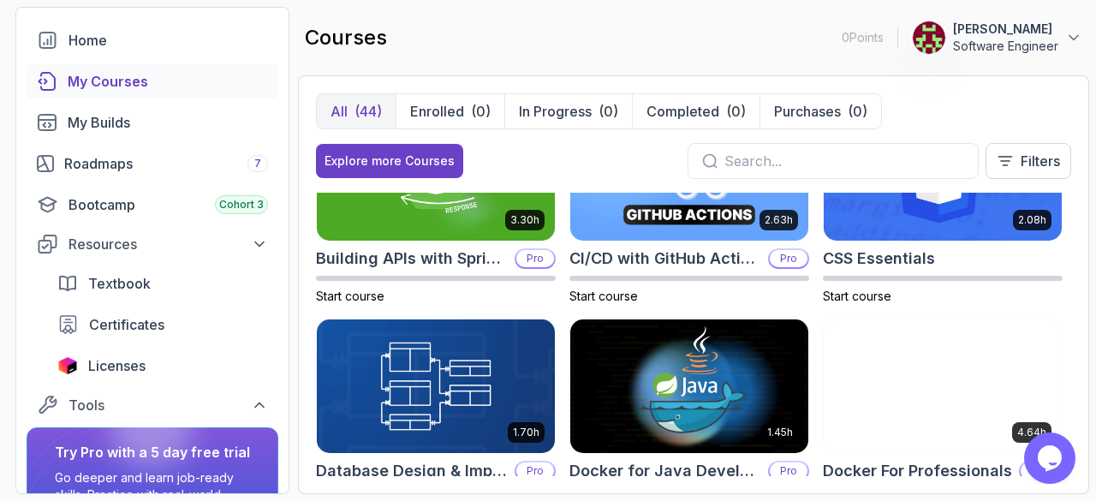
scroll to position [302, 0]
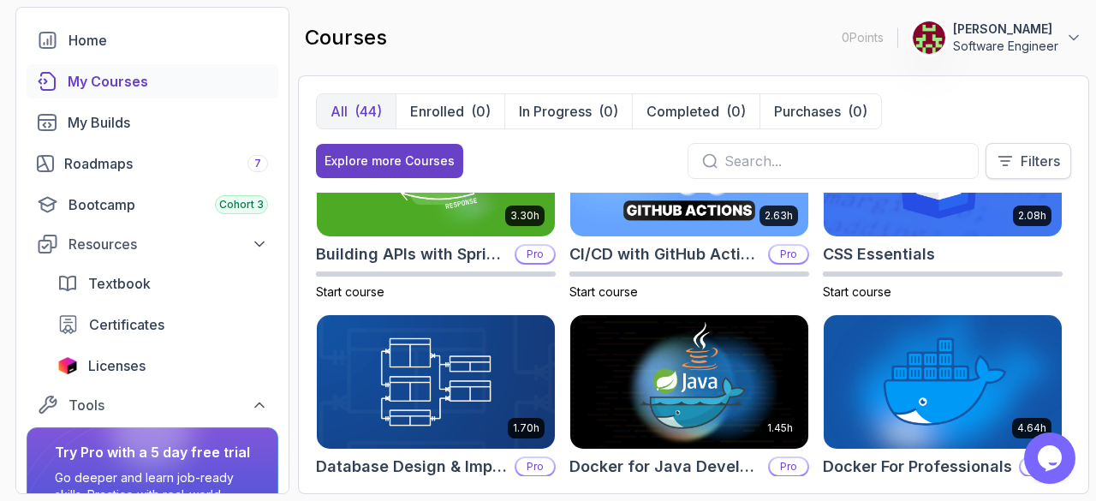
click at [1043, 157] on p "Filters" at bounding box center [1040, 161] width 39 height 21
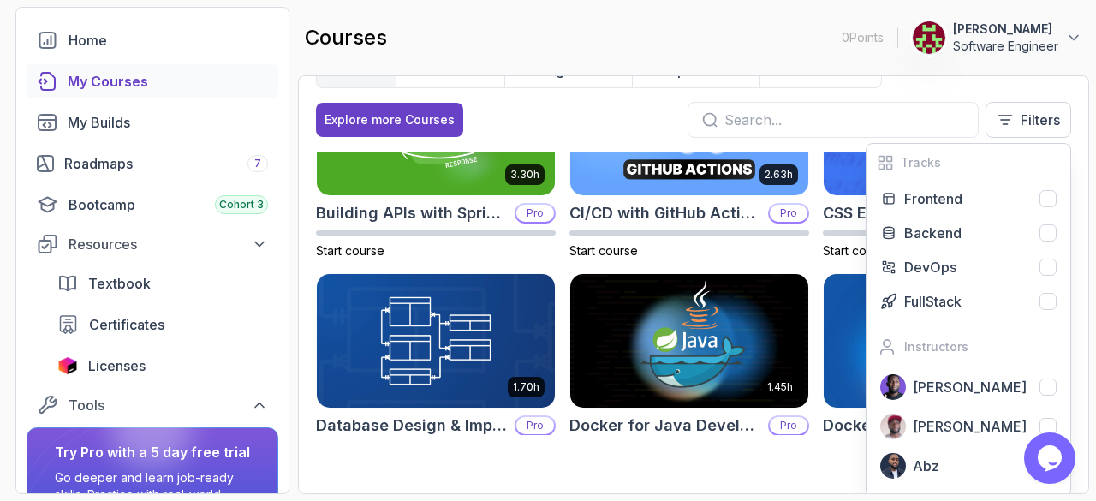
scroll to position [3, 0]
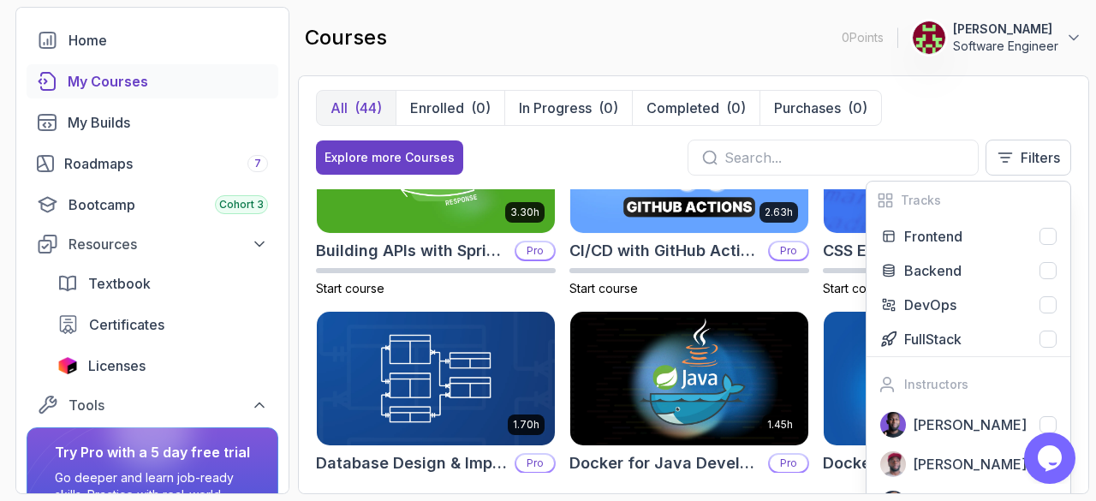
click at [926, 80] on div "All (44) Enrolled (0) In Progress (0) Completed (0) Purchases (0) Explore more …" at bounding box center [693, 284] width 791 height 419
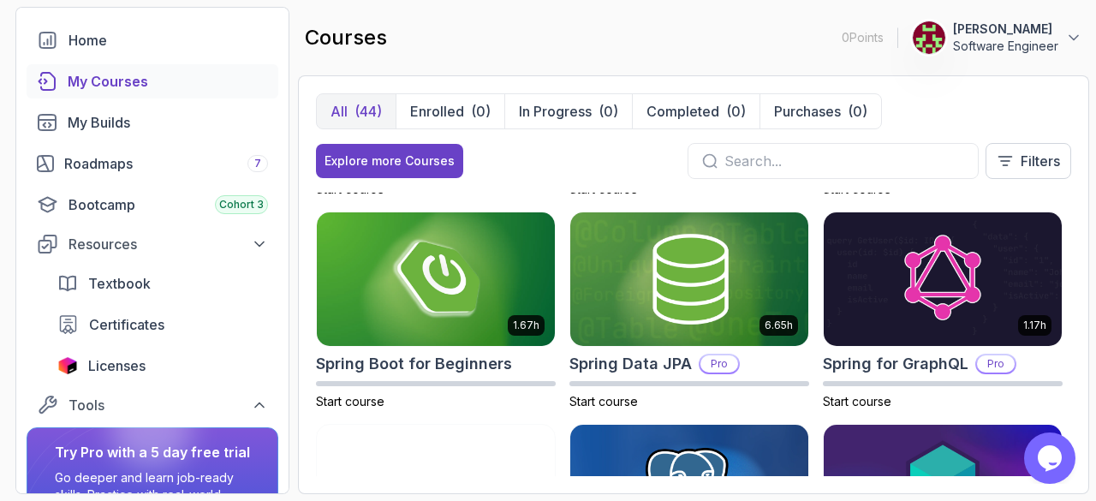
scroll to position [2525, 0]
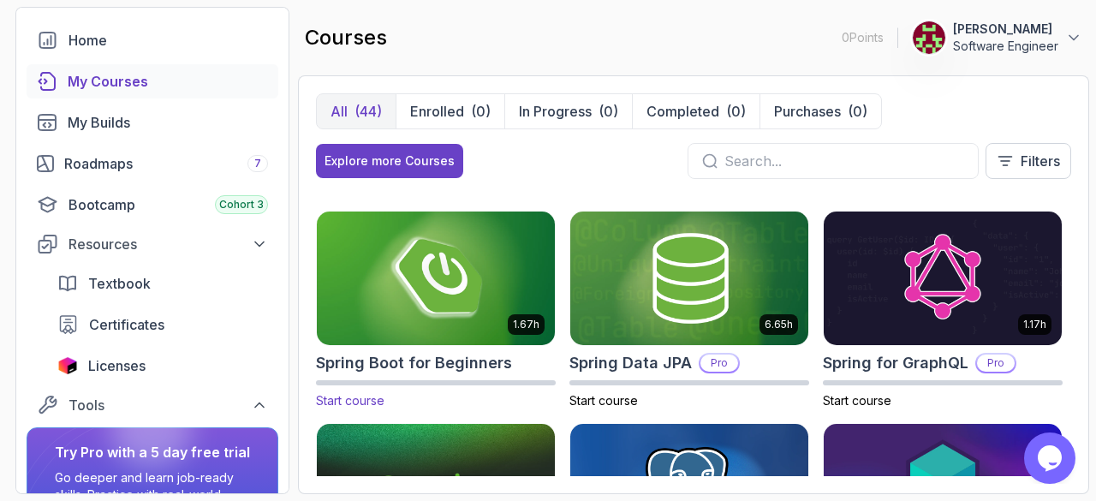
click at [387, 254] on img at bounding box center [436, 278] width 250 height 140
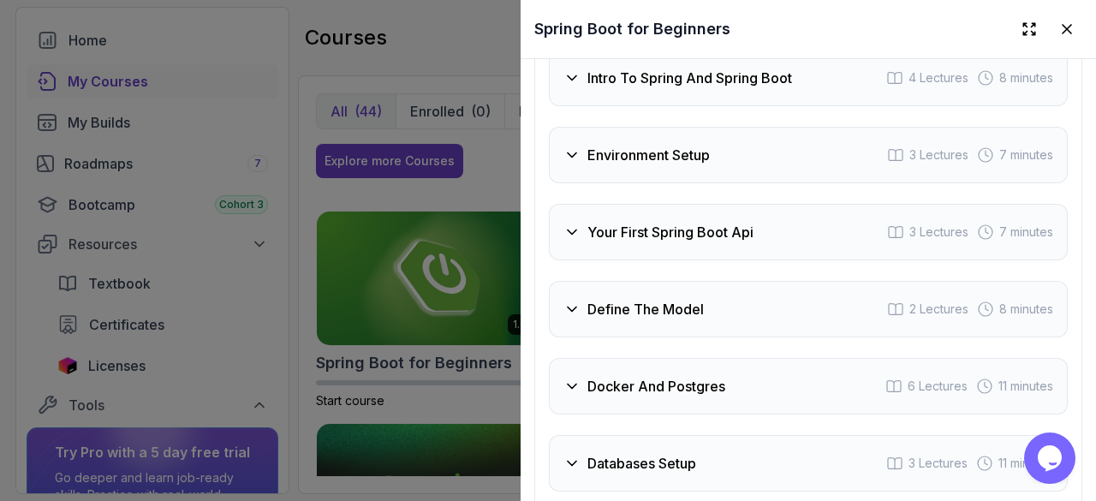
scroll to position [2752, 0]
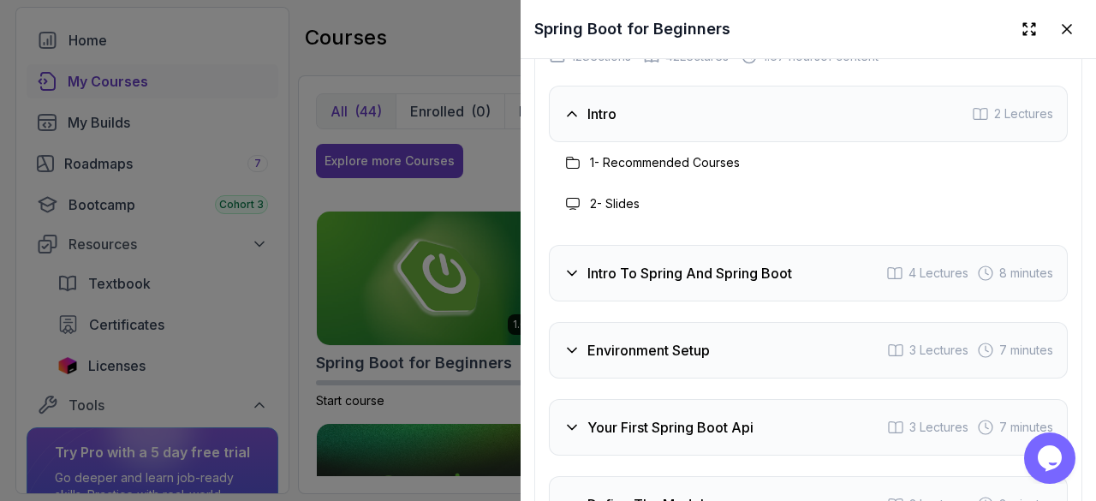
click at [574, 116] on icon at bounding box center [572, 114] width 9 height 4
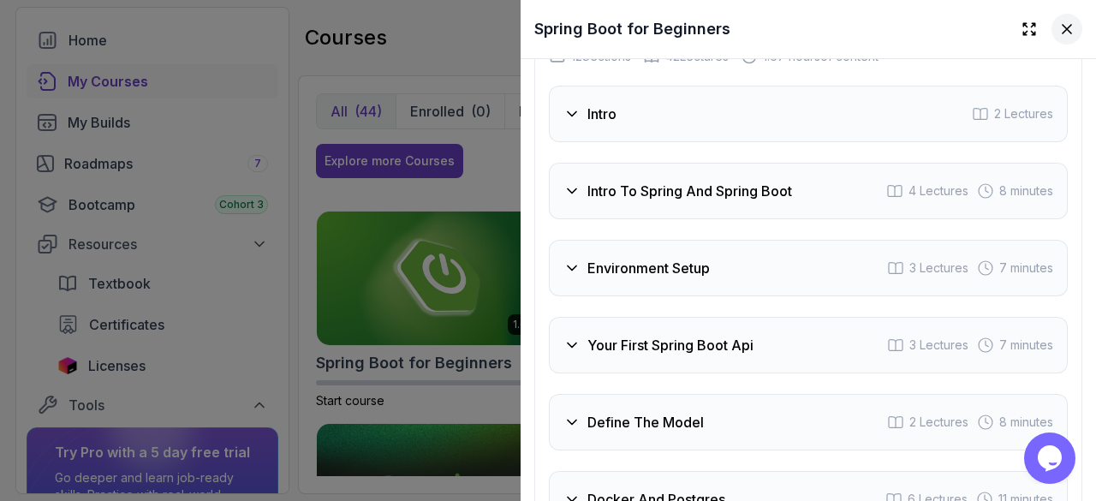
click at [1058, 27] on icon at bounding box center [1066, 29] width 17 height 17
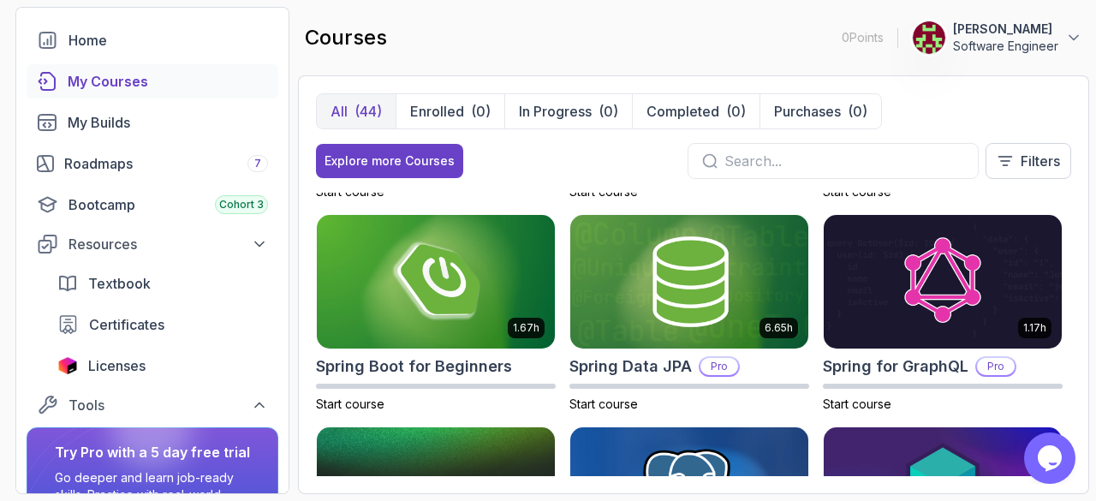
scroll to position [2527, 0]
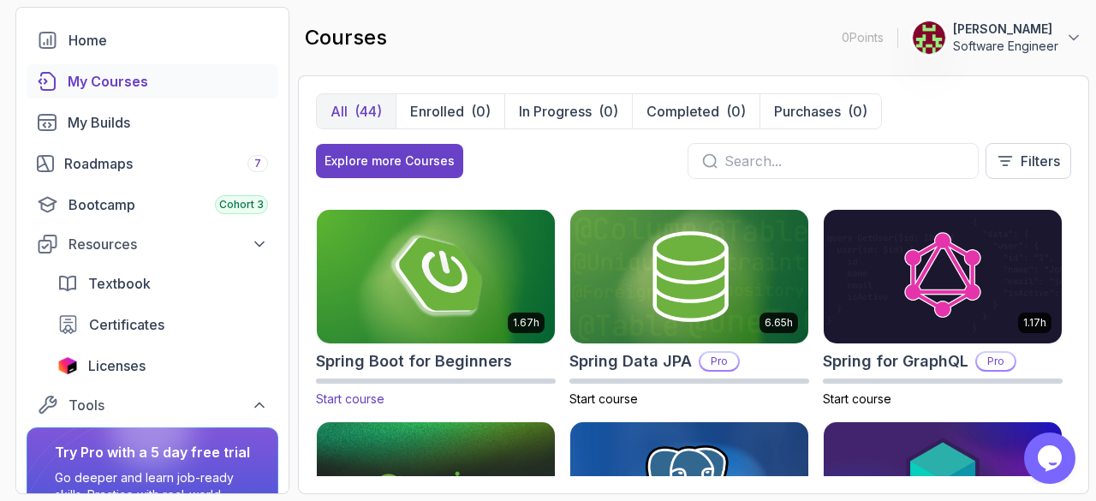
click at [467, 314] on img at bounding box center [436, 276] width 250 height 140
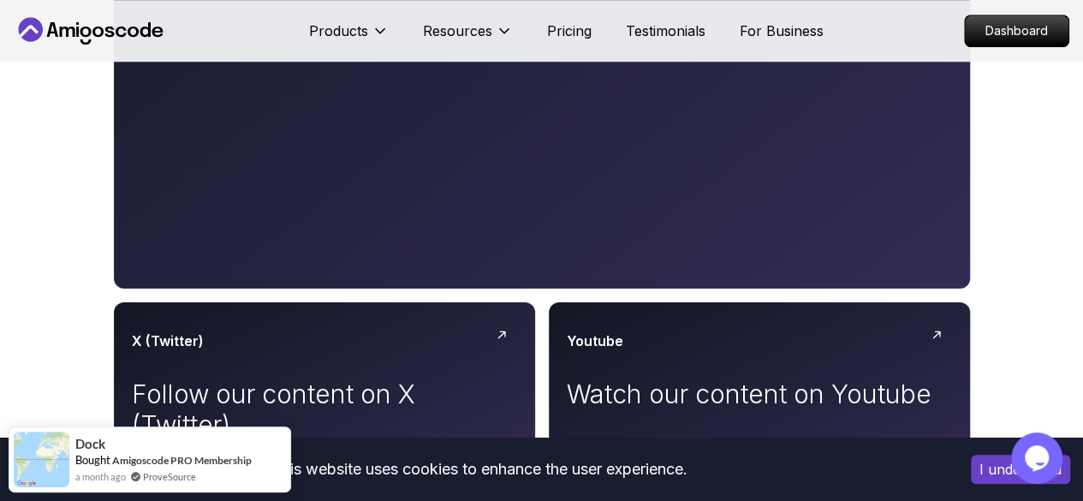
scroll to position [799, 0]
